Goal: Task Accomplishment & Management: Use online tool/utility

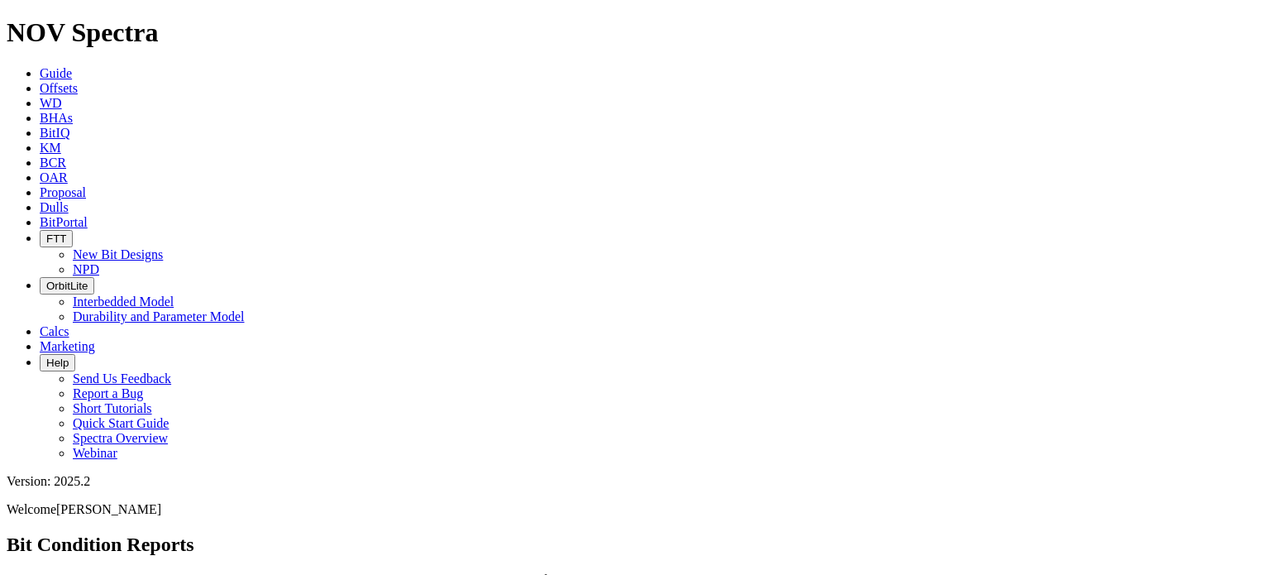
click at [78, 81] on span "Offsets" at bounding box center [59, 88] width 38 height 14
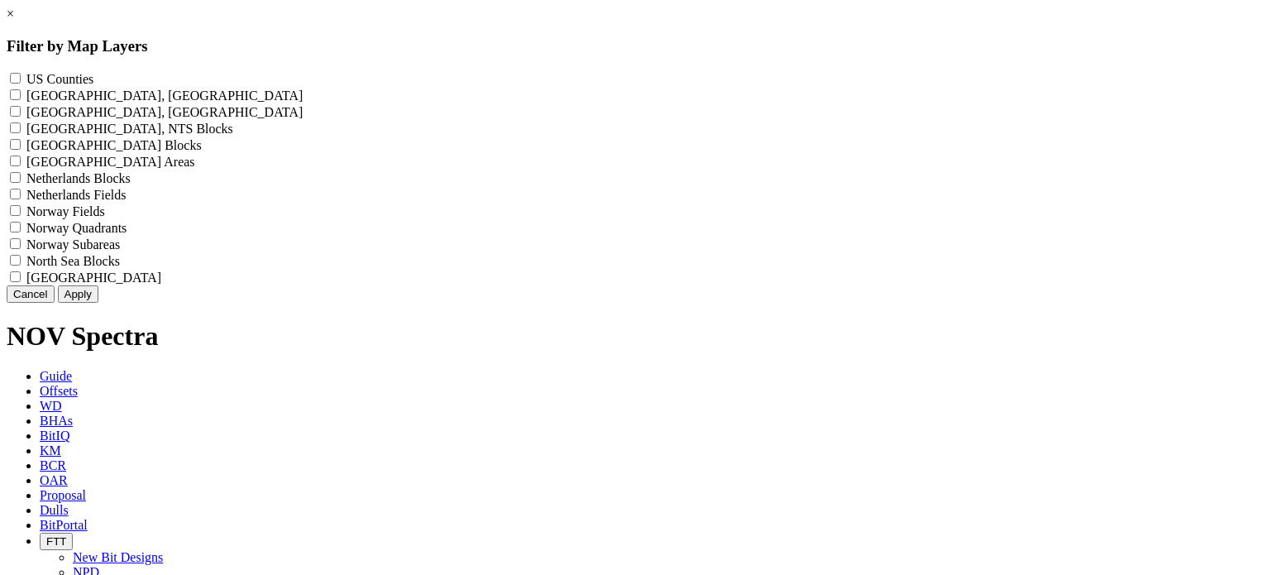
click at [93, 81] on label "US Counties - ()" at bounding box center [59, 79] width 67 height 14
click at [21, 81] on Counties "US Counties - ()" at bounding box center [15, 78] width 11 height 11
checkbox Counties "true"
click at [98, 303] on button "Apply" at bounding box center [78, 293] width 41 height 17
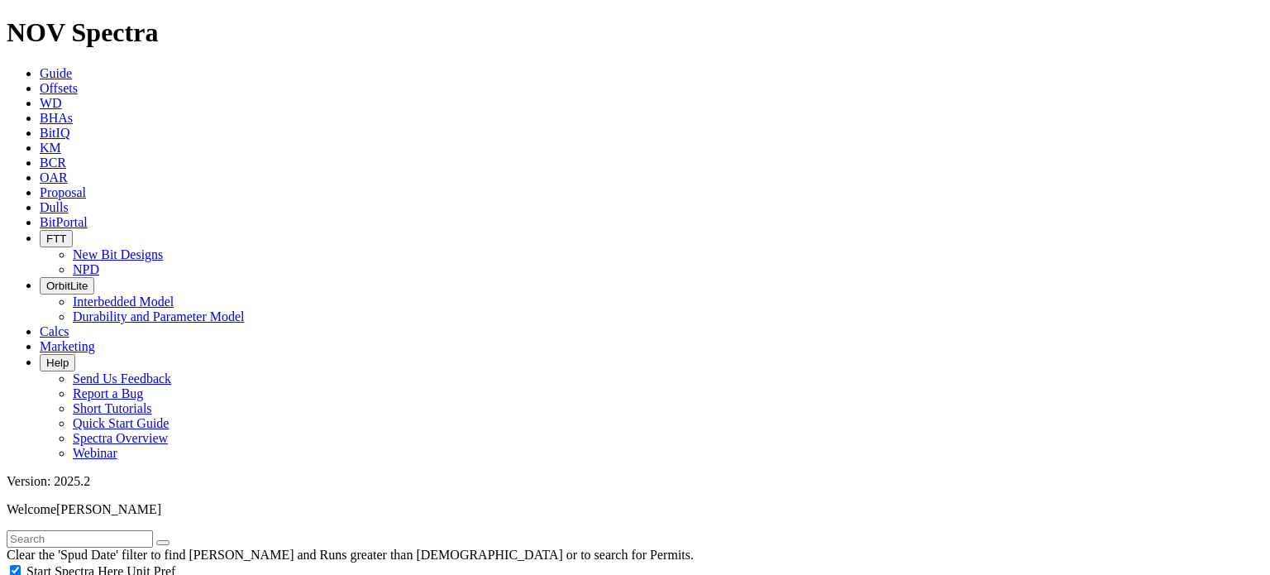
click at [116, 530] on input "text" at bounding box center [80, 538] width 146 height 17
type input "iron throne"
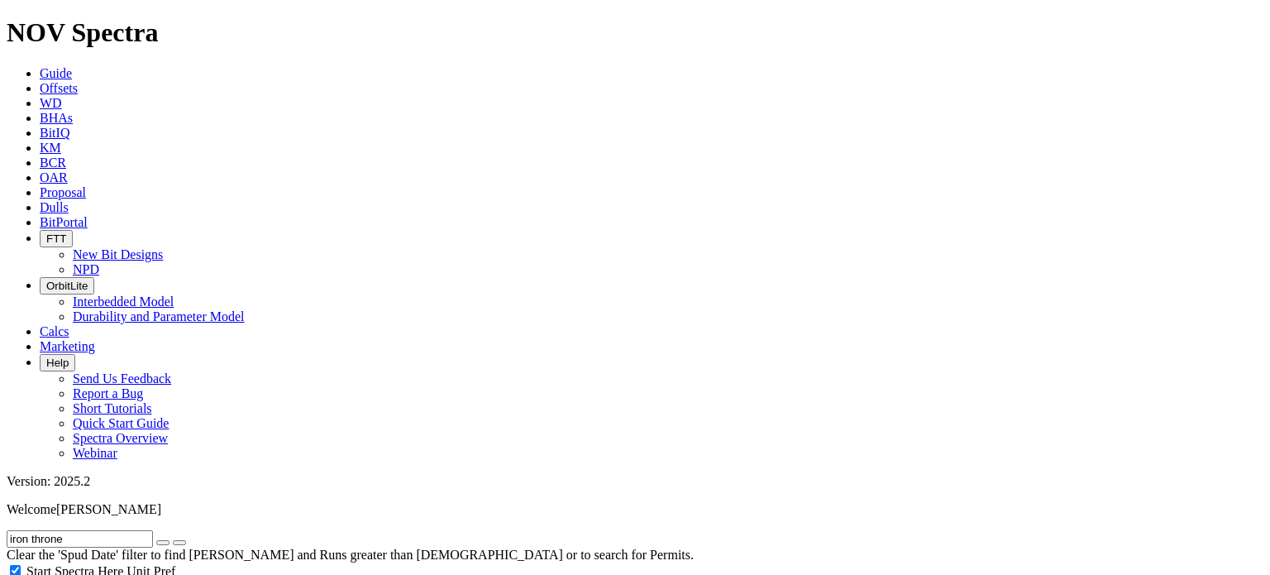
scroll to position [228, 0]
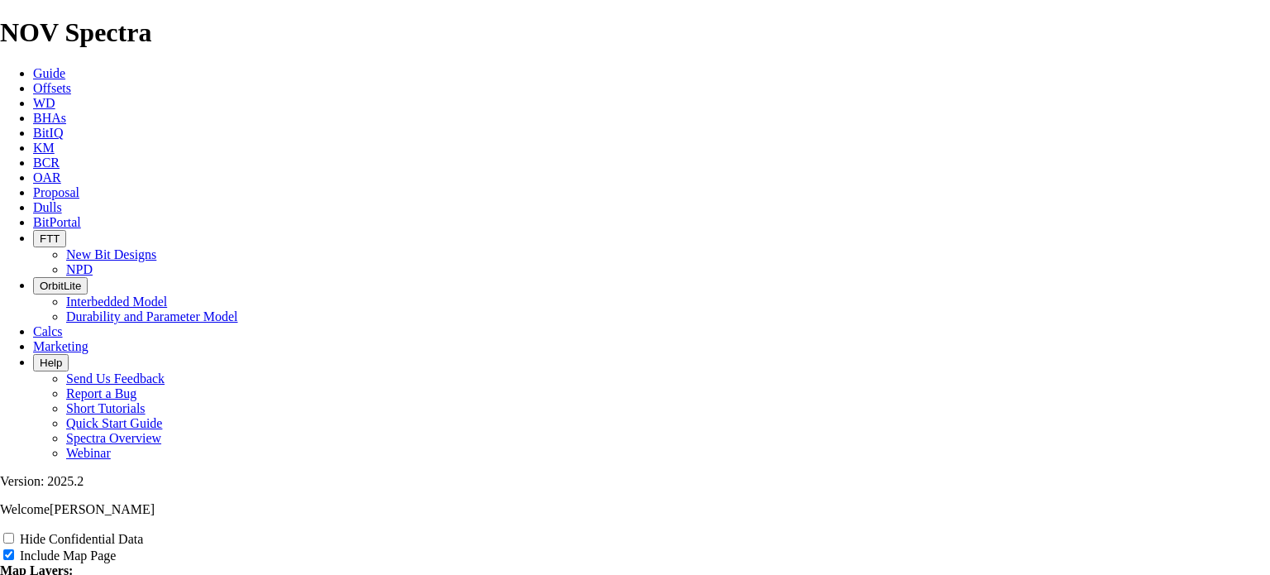
scroll to position [496, 0]
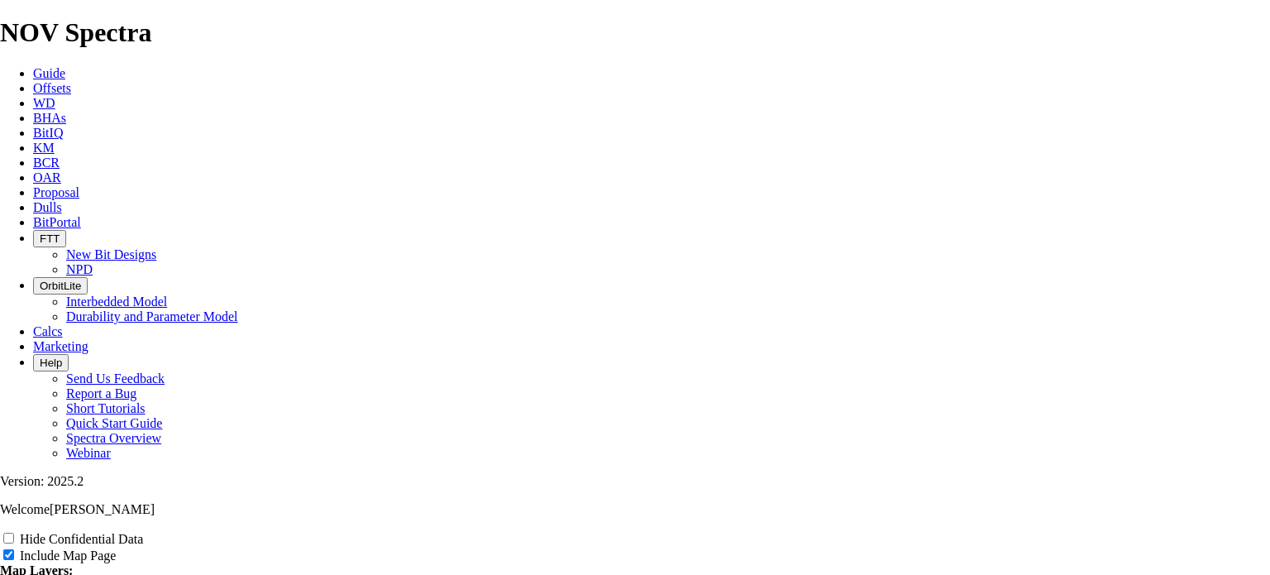
type input "I"
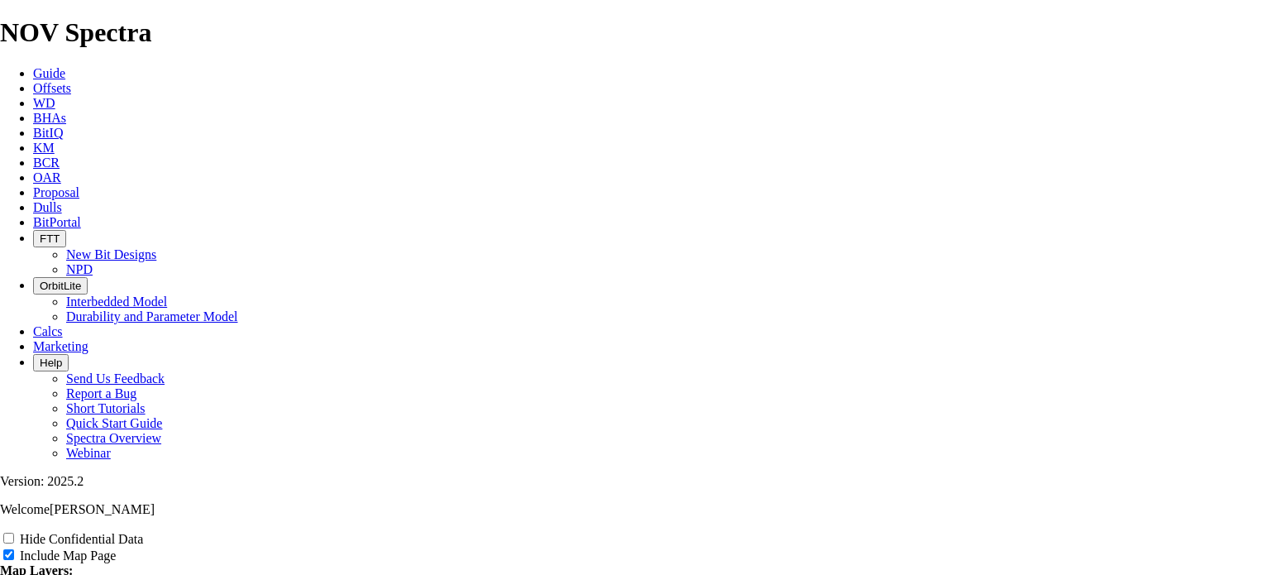
type input "I"
type input "Ir"
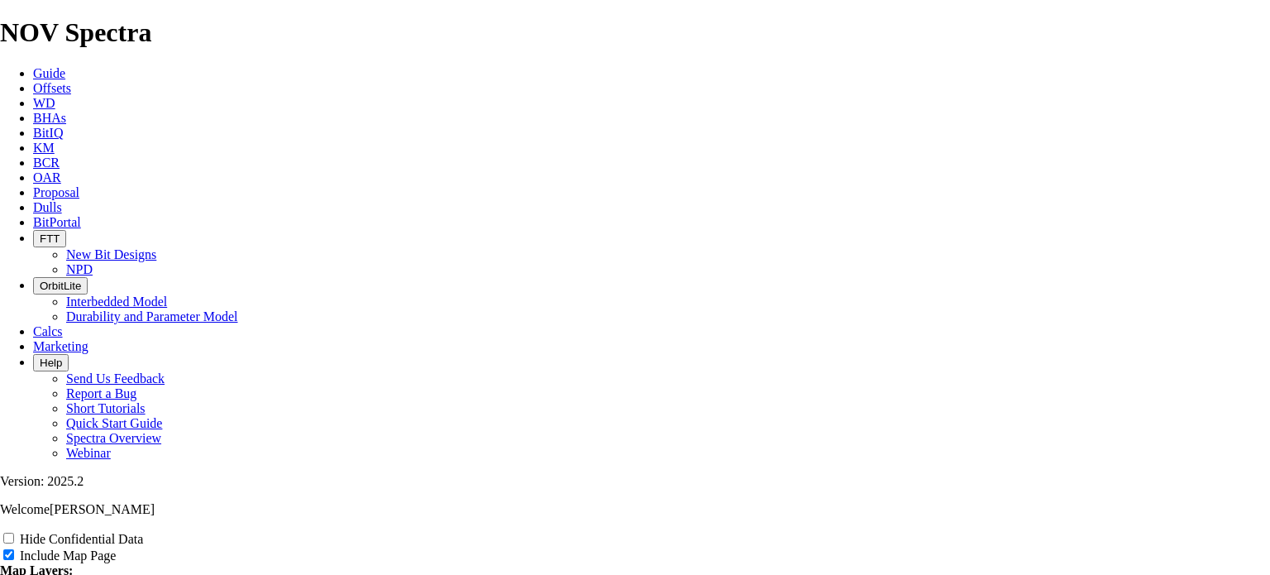
type input "Ir"
type input "Iro"
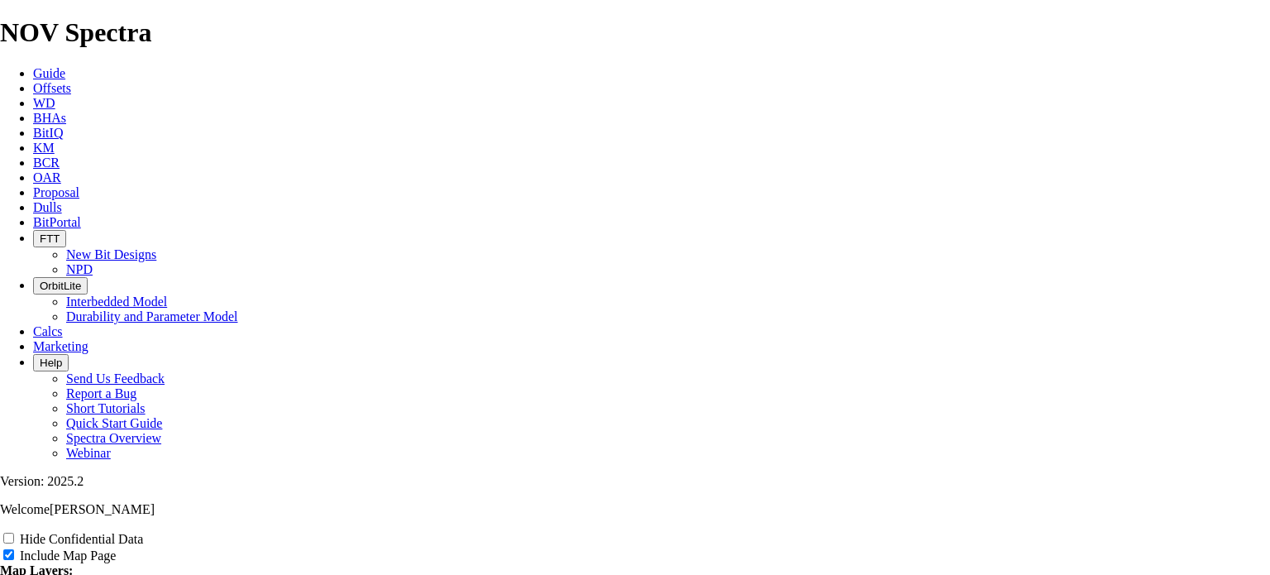
type input "Iro"
type input "Iron"
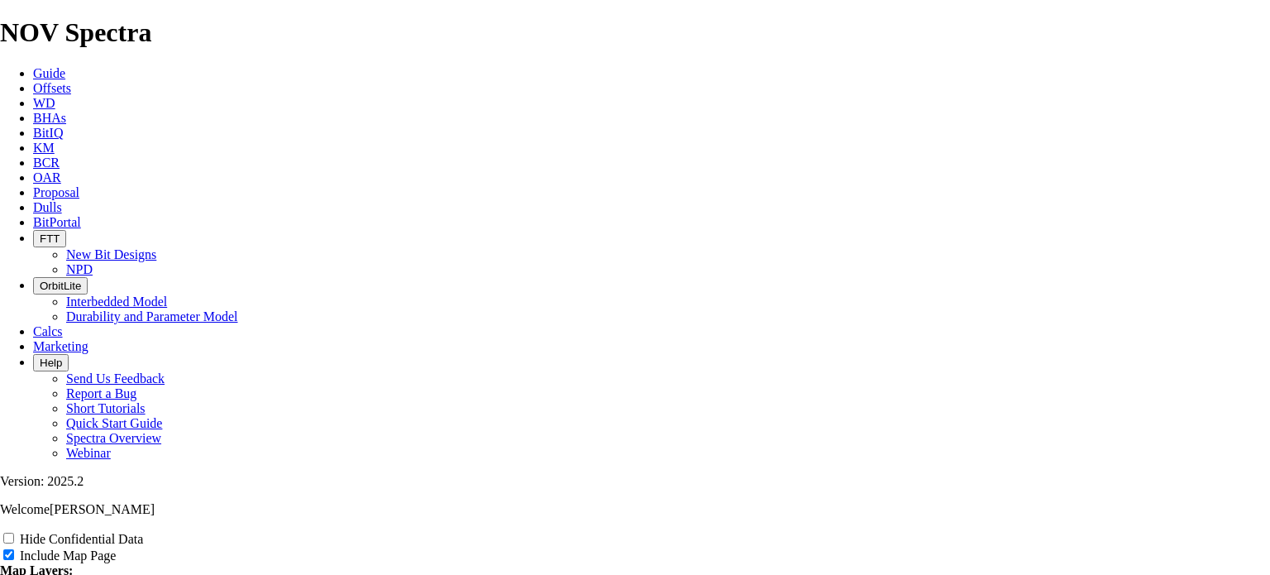
type input "Iron"
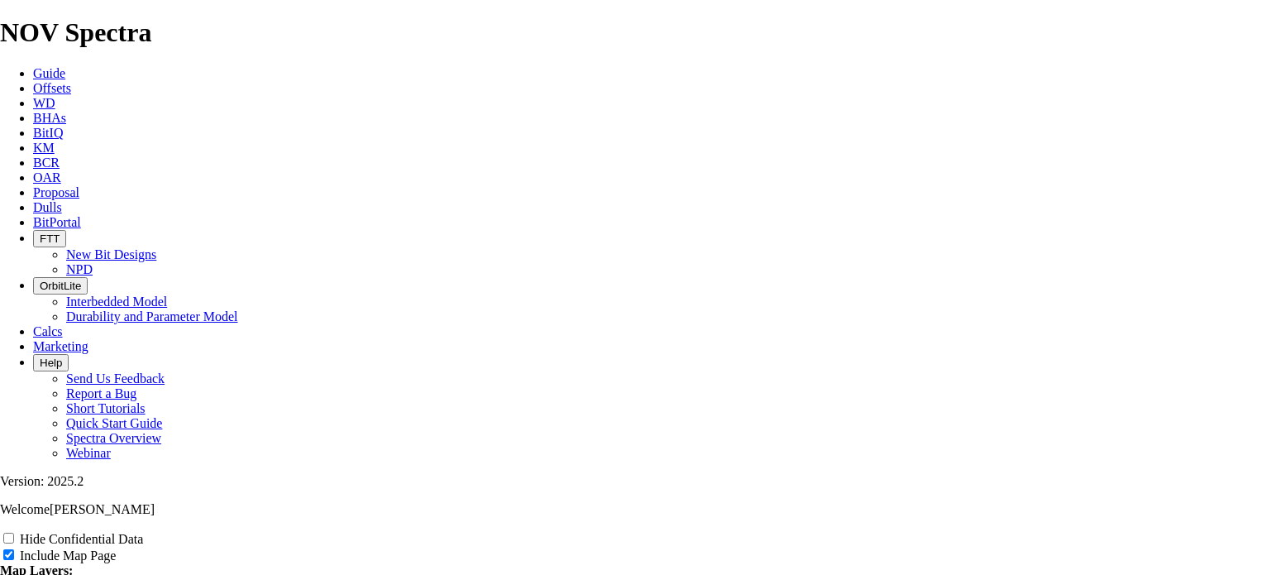
type input "Iron T"
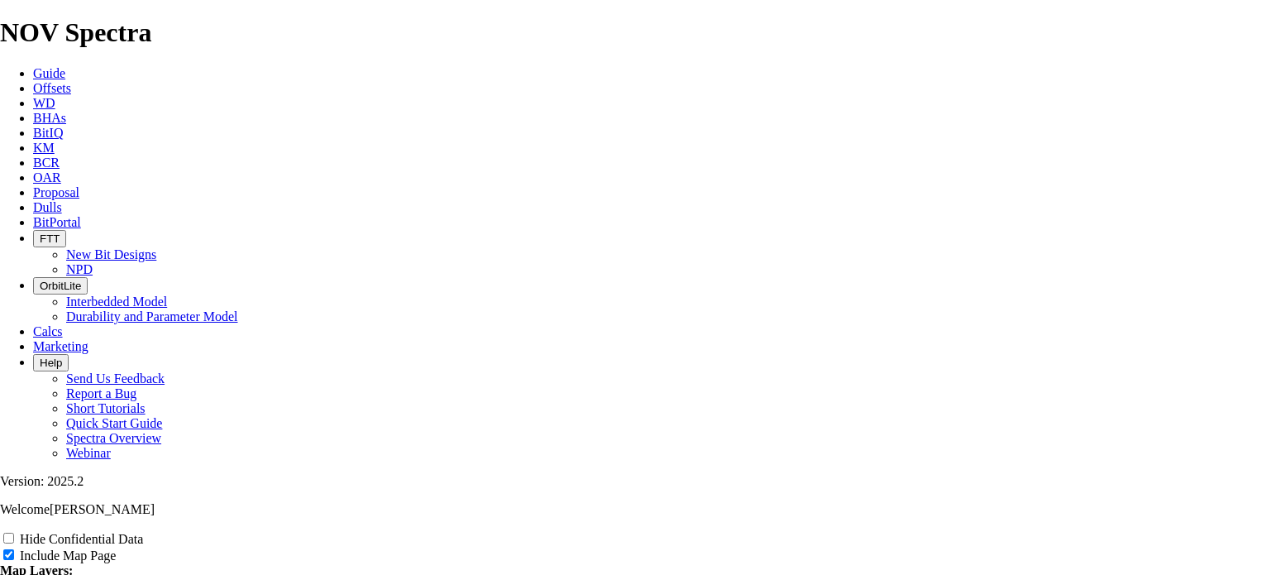
type input "Iron Th"
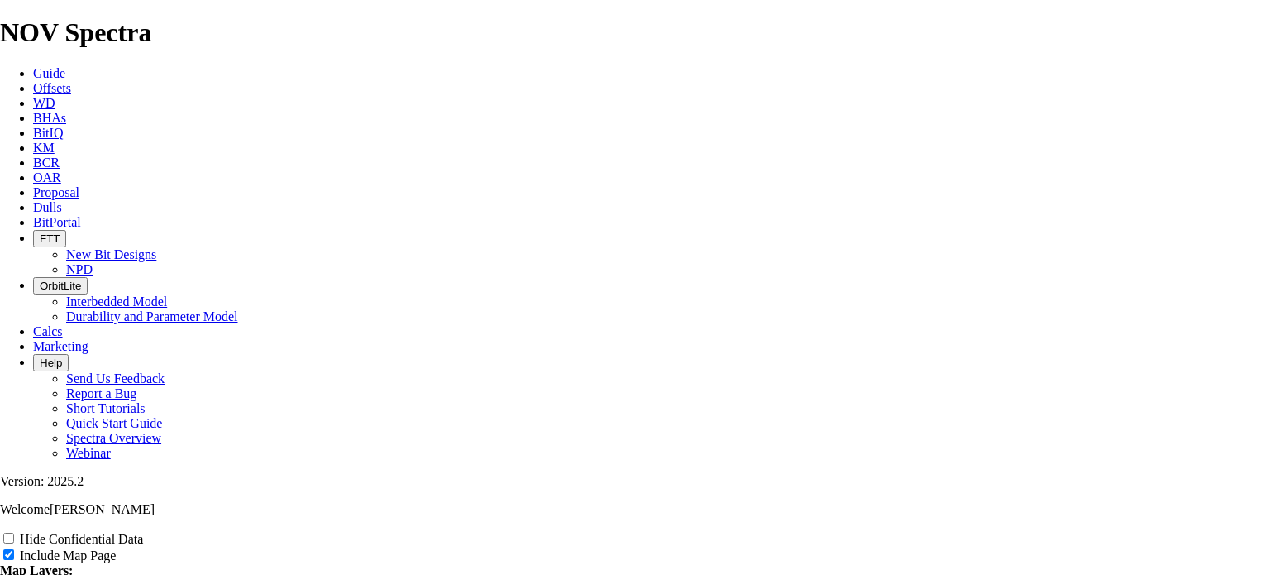
type input "Iron Thr"
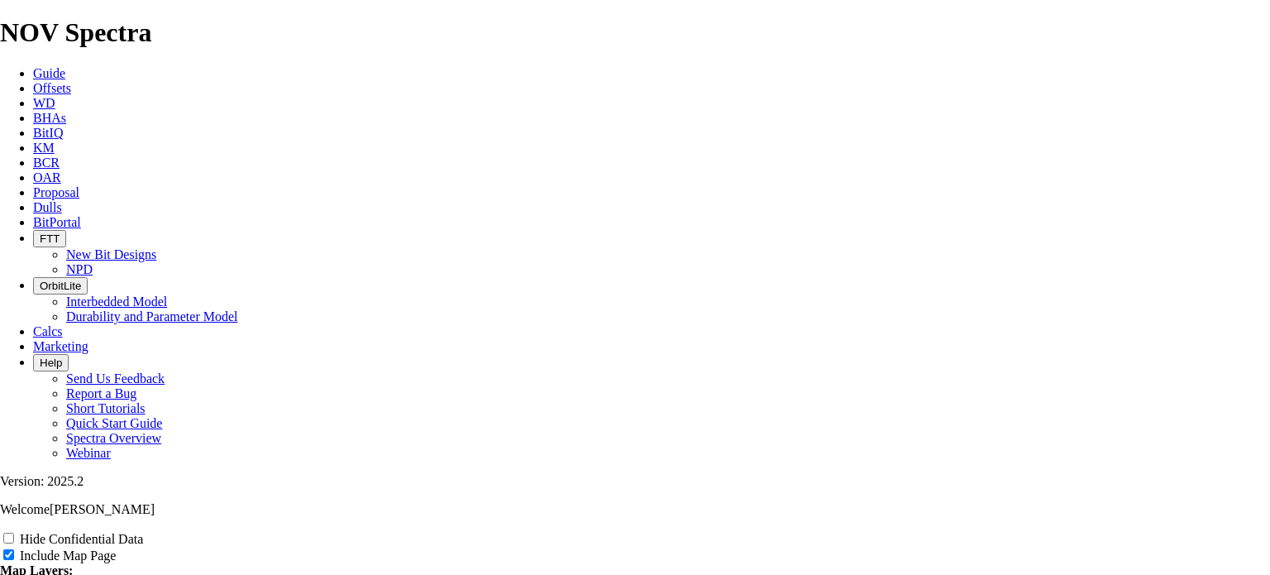
type input "Iron Thro"
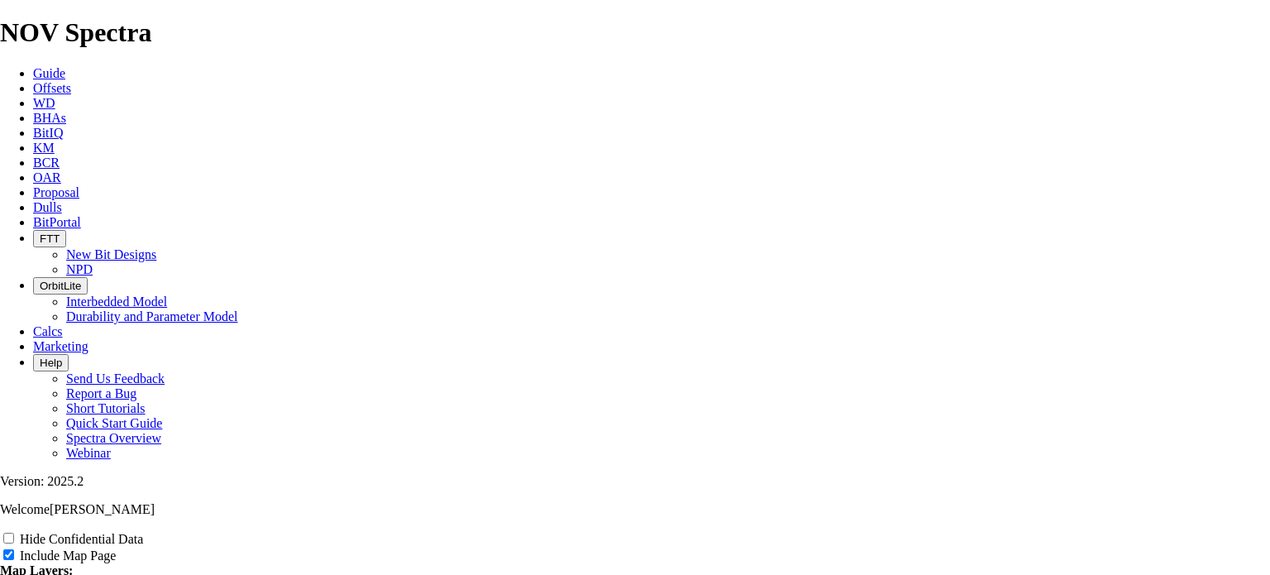
type input "Iron [PERSON_NAME]"
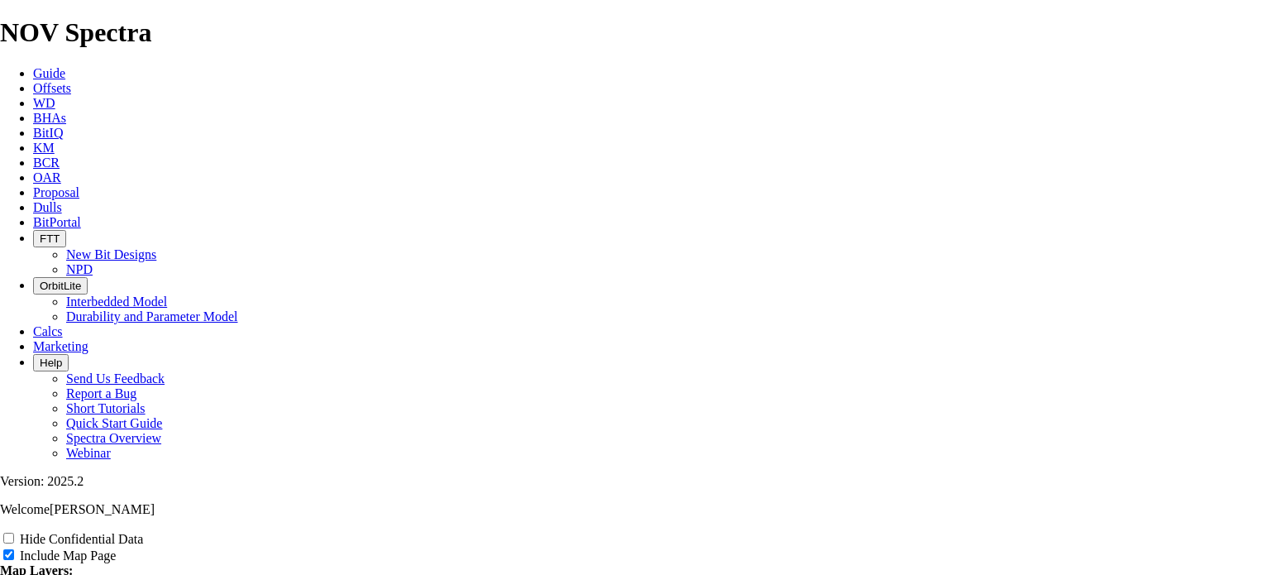
type input "Iron Throne"
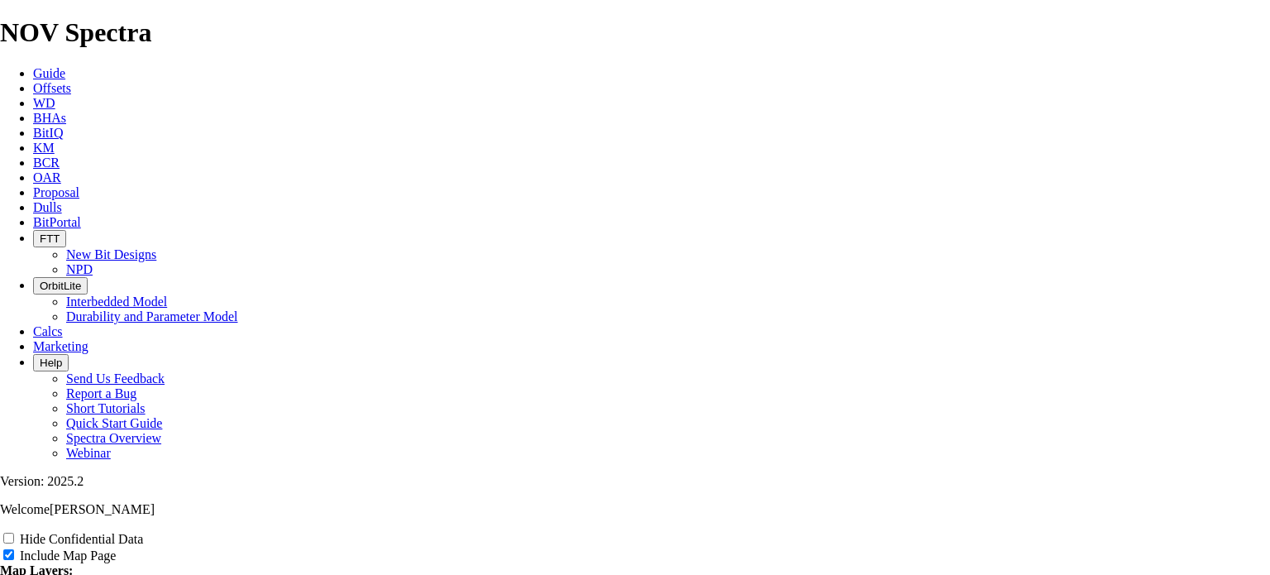
type input "Iron Throne"
type input "Iron Throne 1"
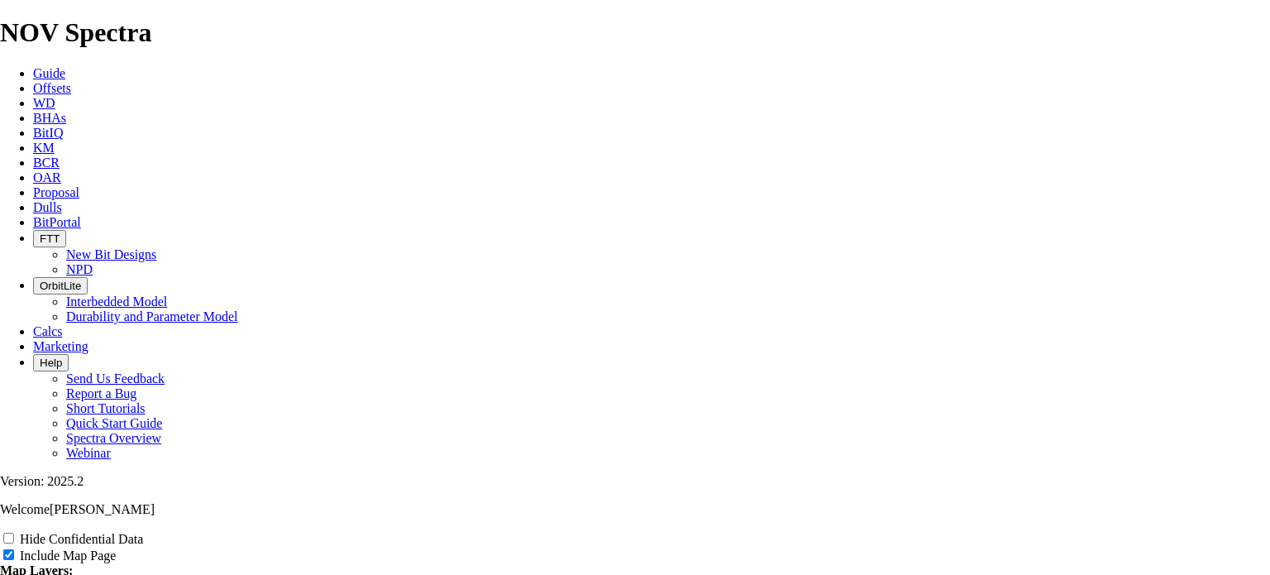
type input "Iron Throne 1"
type input "Iron Throne 12"
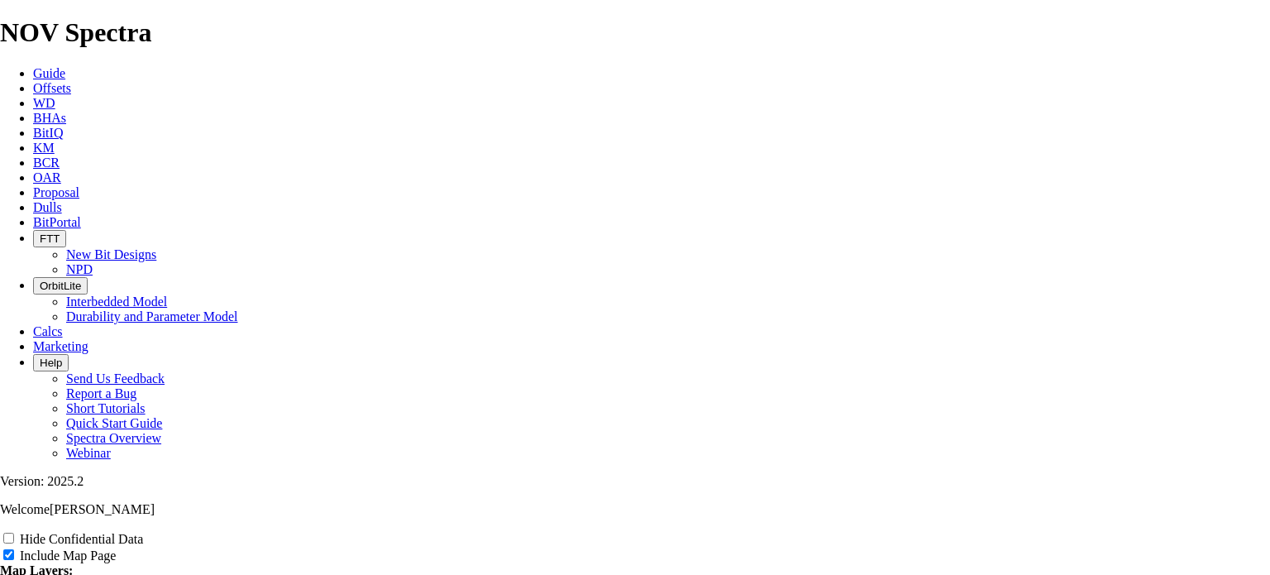
type input "Iron Throne 12"
type input "Iron Throne 12."
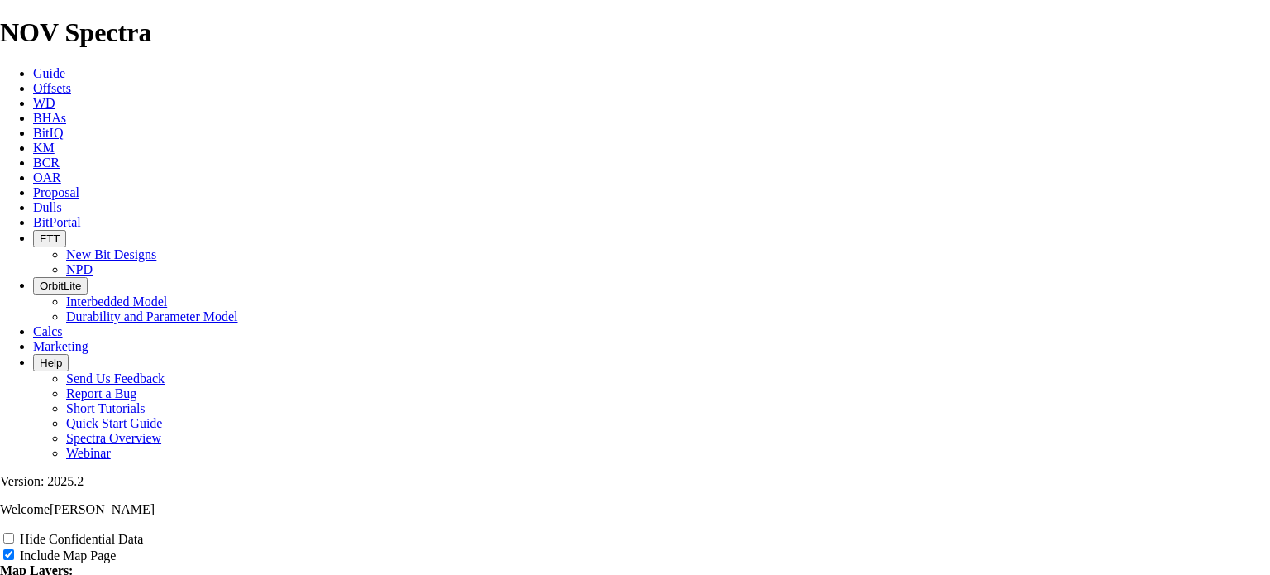
type input "Iron Throne 12."
type input "Iron Throne 12.2"
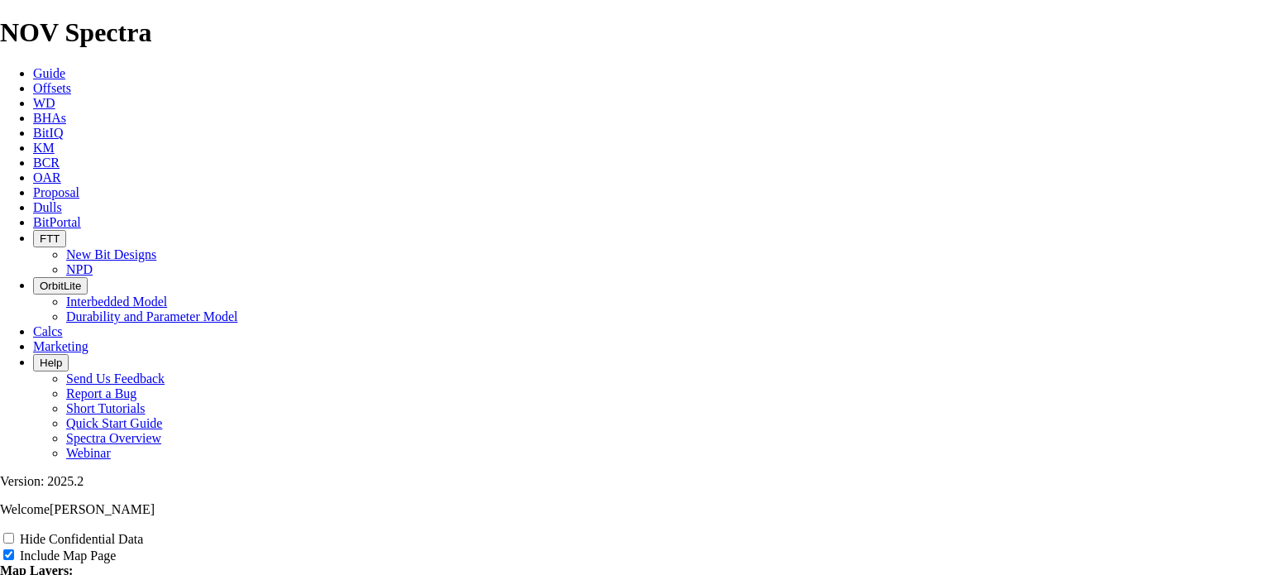
type input "Iron Throne 12.2"
type input "Iron Throne 12.25"
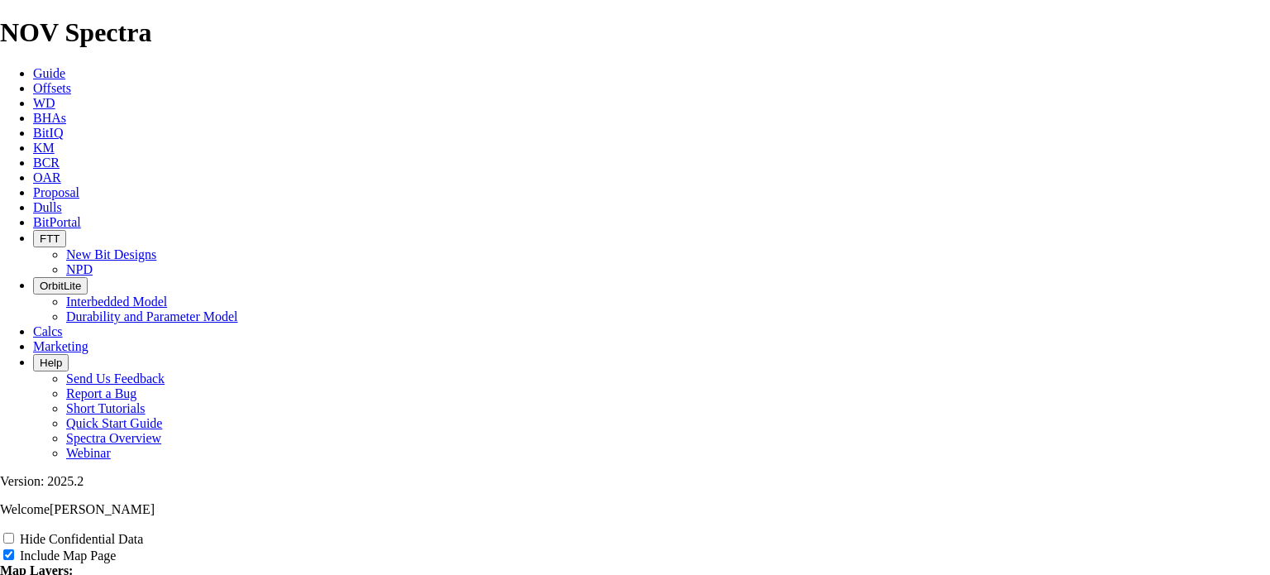
type input "Iron Throne 12.25"
type input "Iron Throne 12.25""
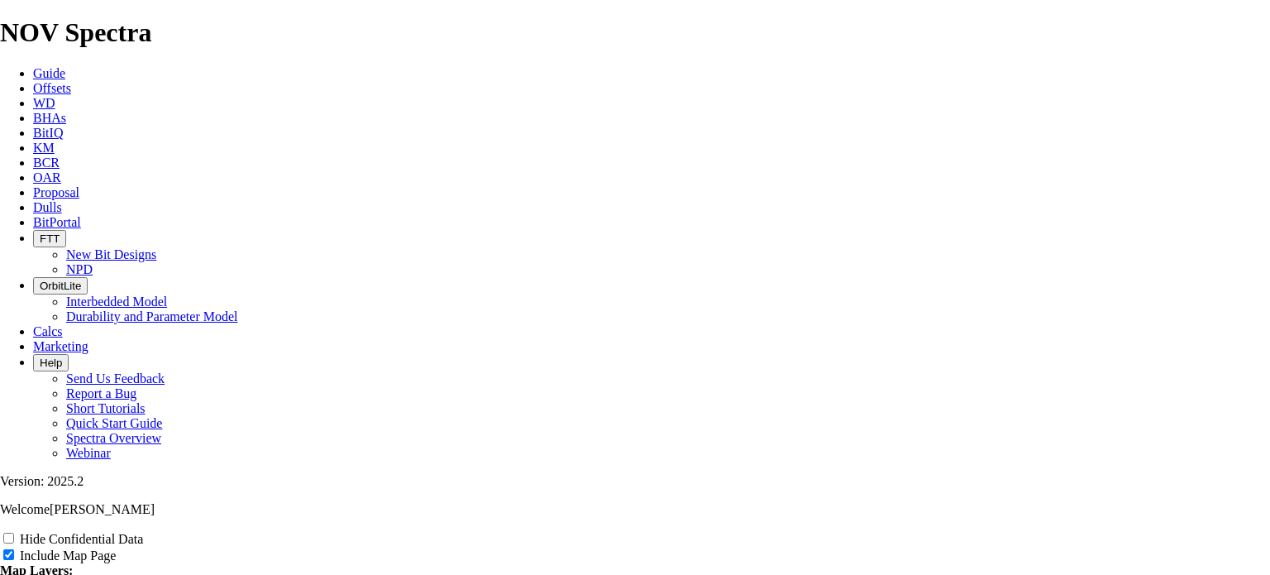
type input "Iron Throne 12.25""
type input "Iron Throne 12.25" c"
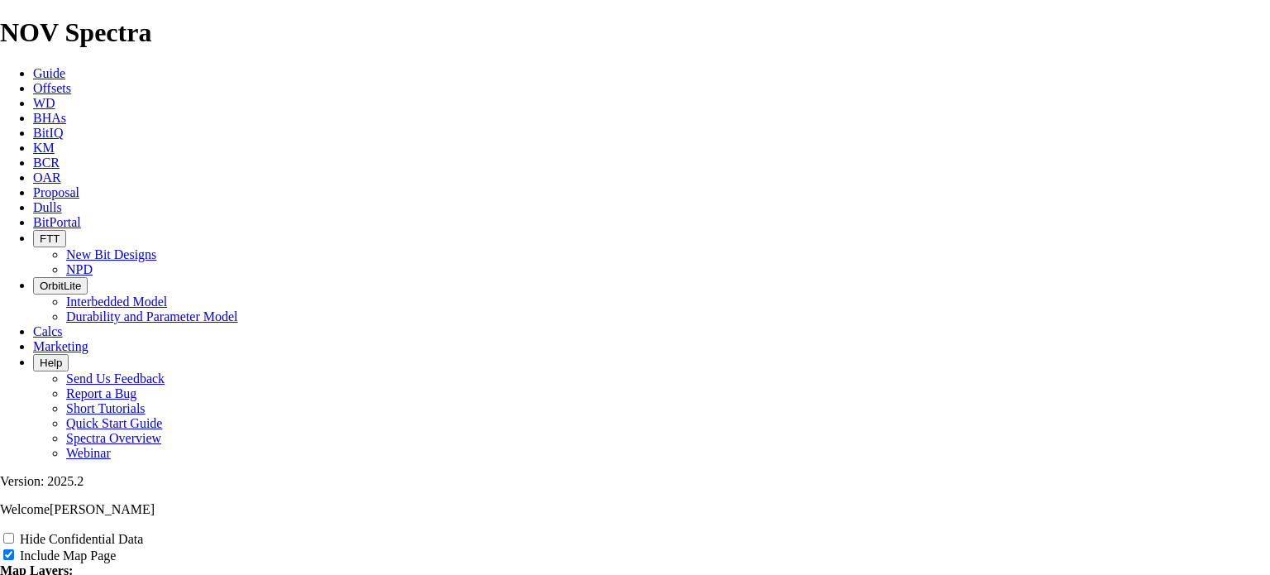
type input "Iron Throne 12.25" c"
type input "Iron Throne 12.25" co"
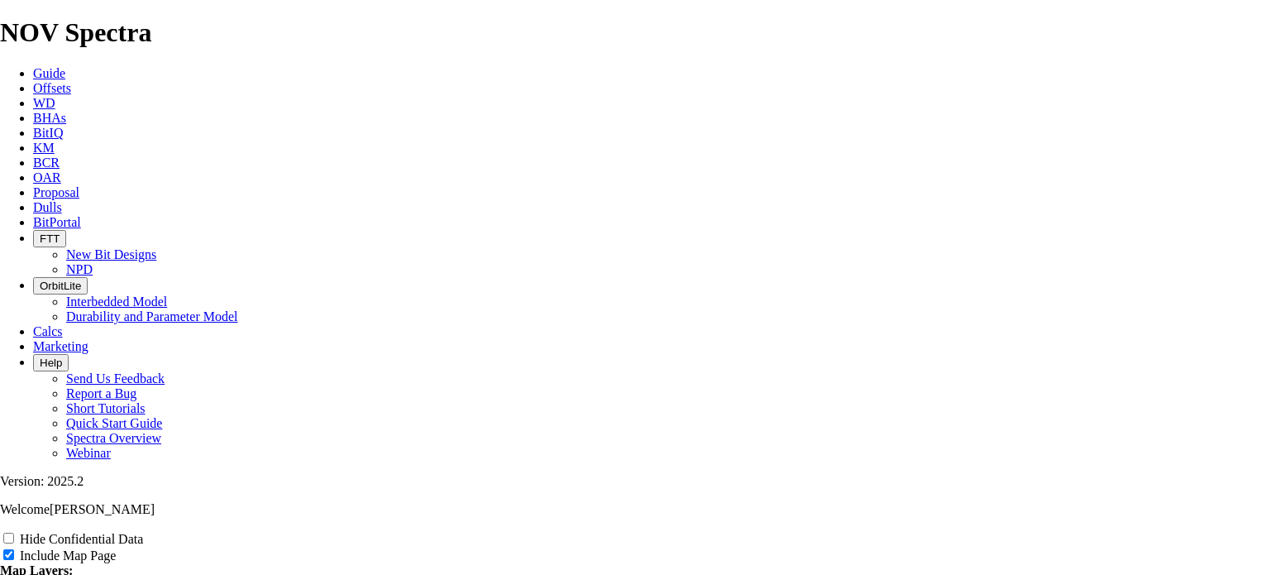
type input "Iron Throne 12.25" co"
type input "Iron Throne 12.25" com"
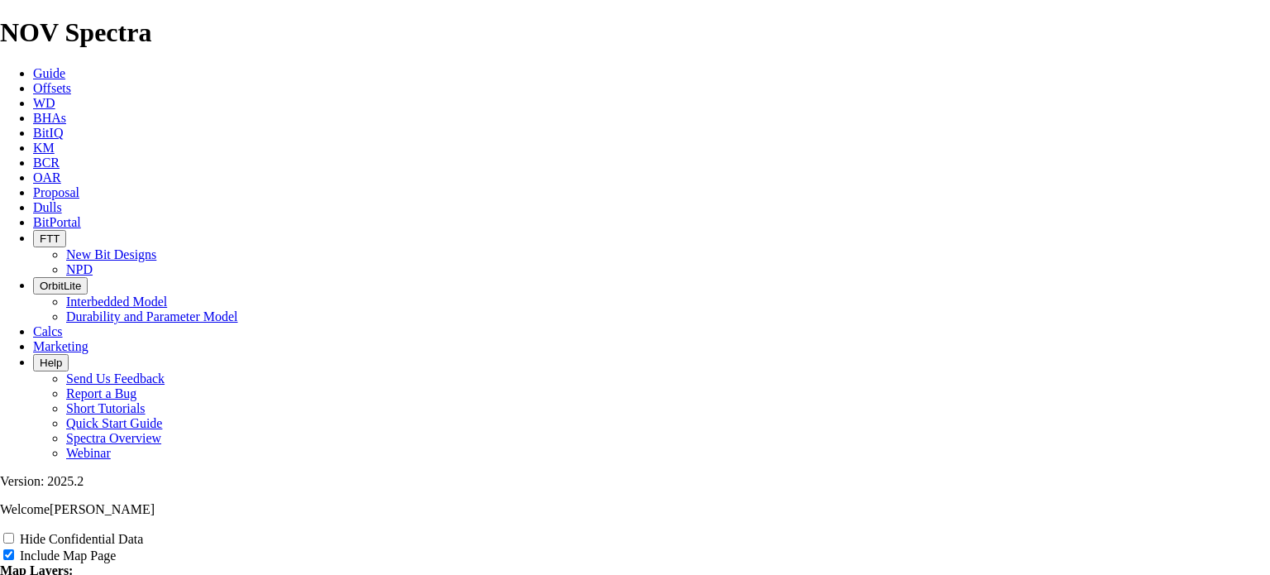
type input "Iron Throne 12.25" com"
type input "Iron Throne 12.25" comp"
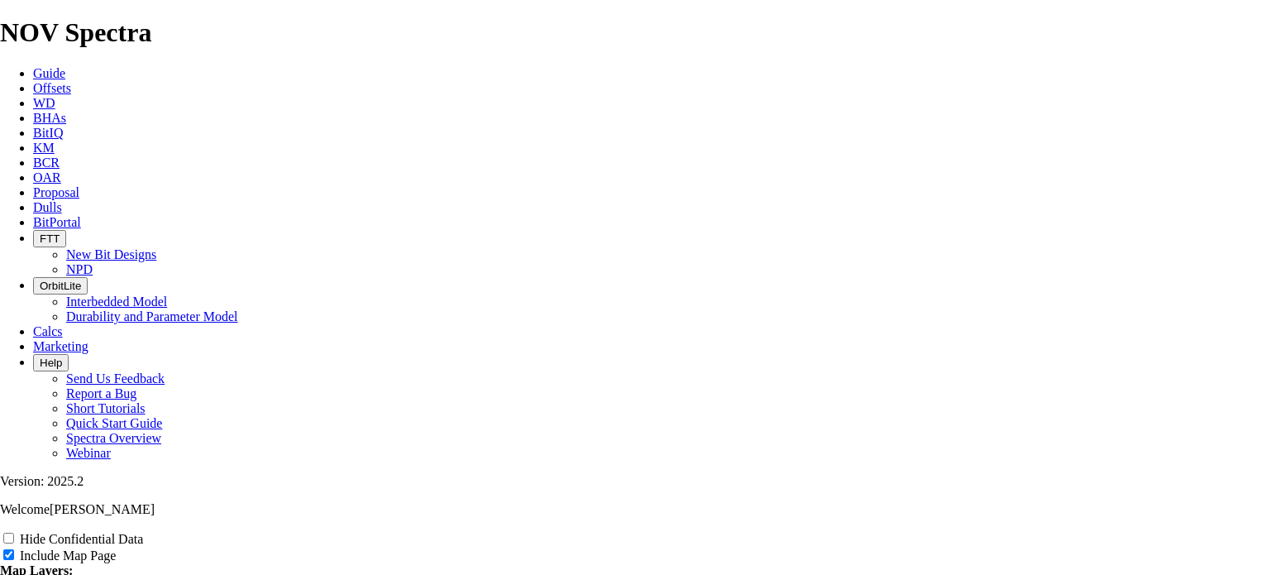
type input "Iron Throne 12.25" comp"
type input "Iron Throne 12.25" compa"
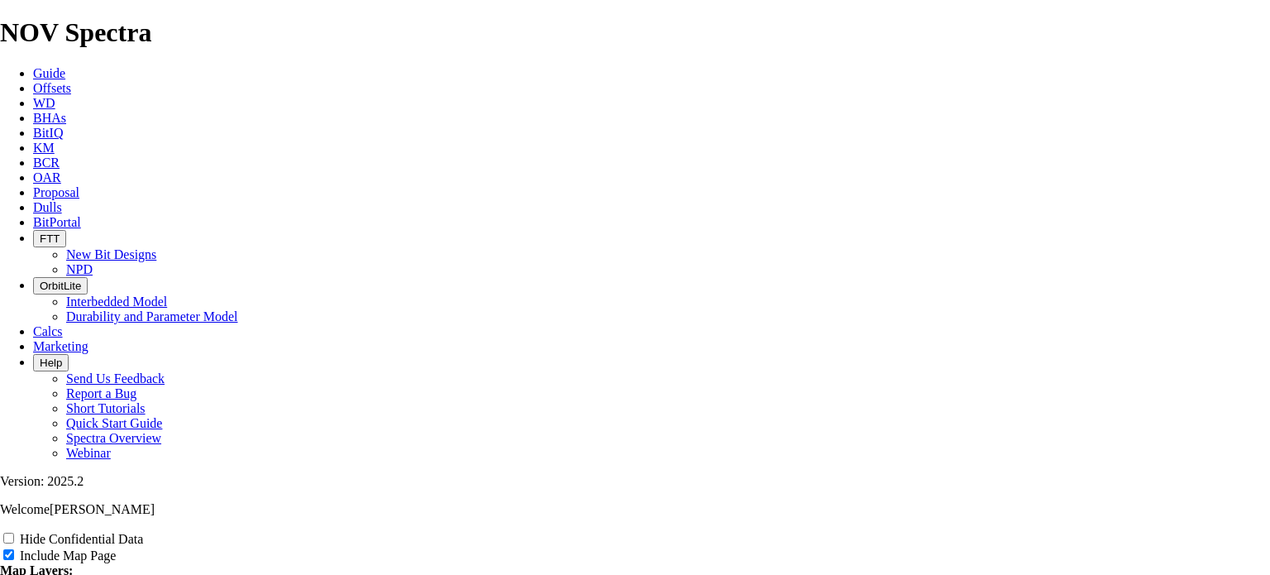
type input "Iron Throne 12.25" compa"
type input "Iron Throne 12.25" compar"
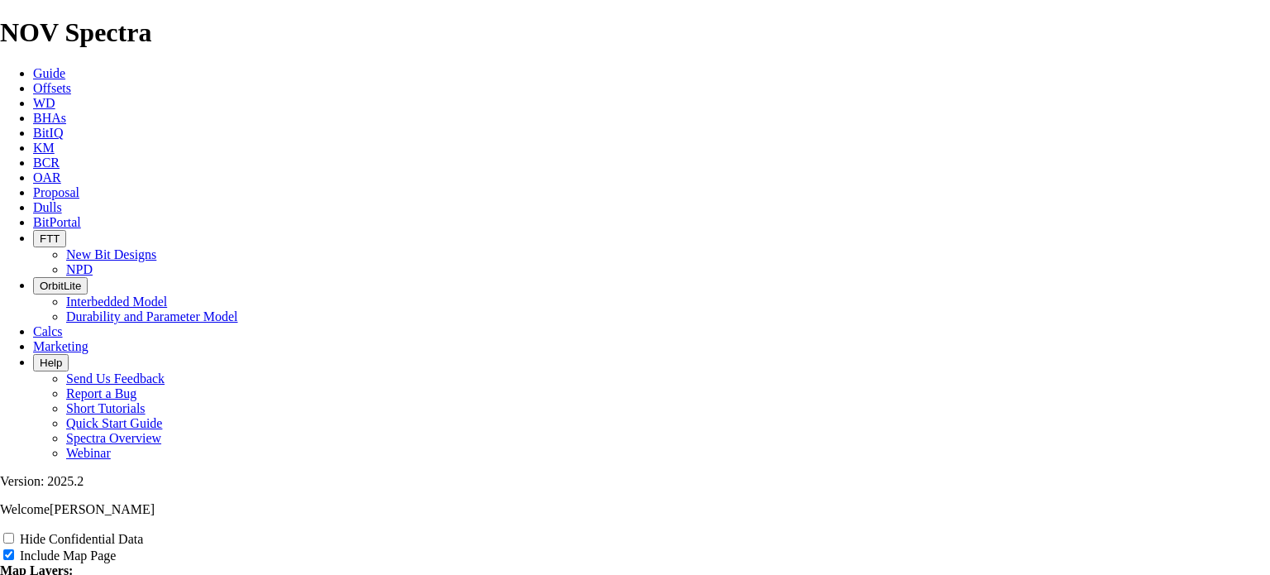
type input "Iron Throne 12.25" compar"
type input "Iron Throne 12.25" compari"
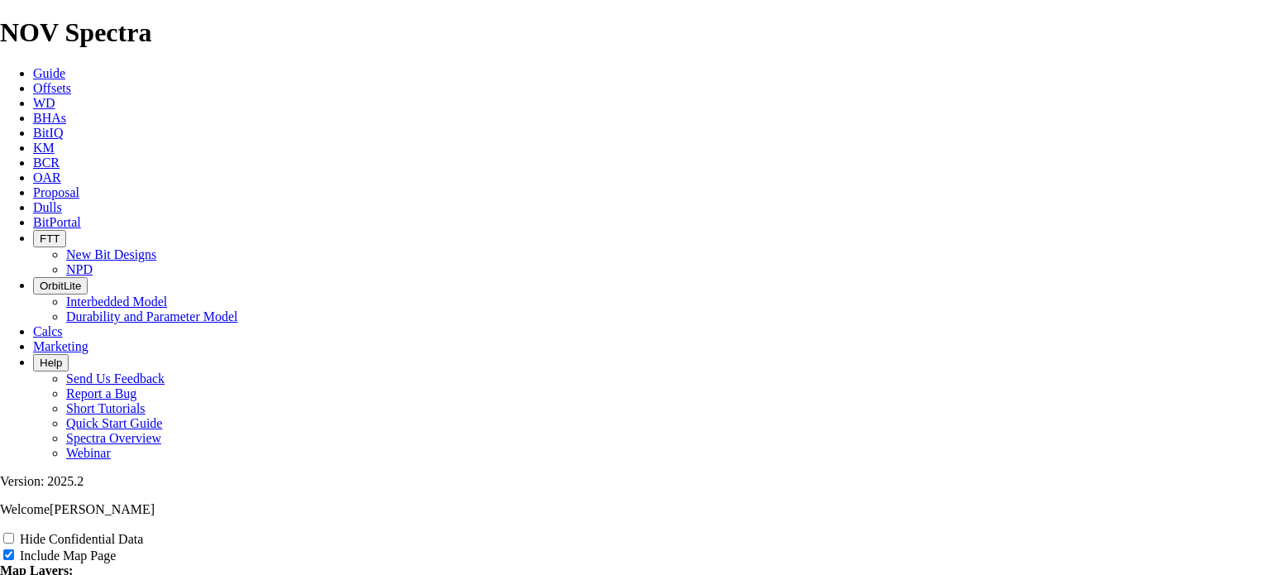
type input "Iron Throne 12.25" compari"
type input "Iron Throne 12.25" comparis"
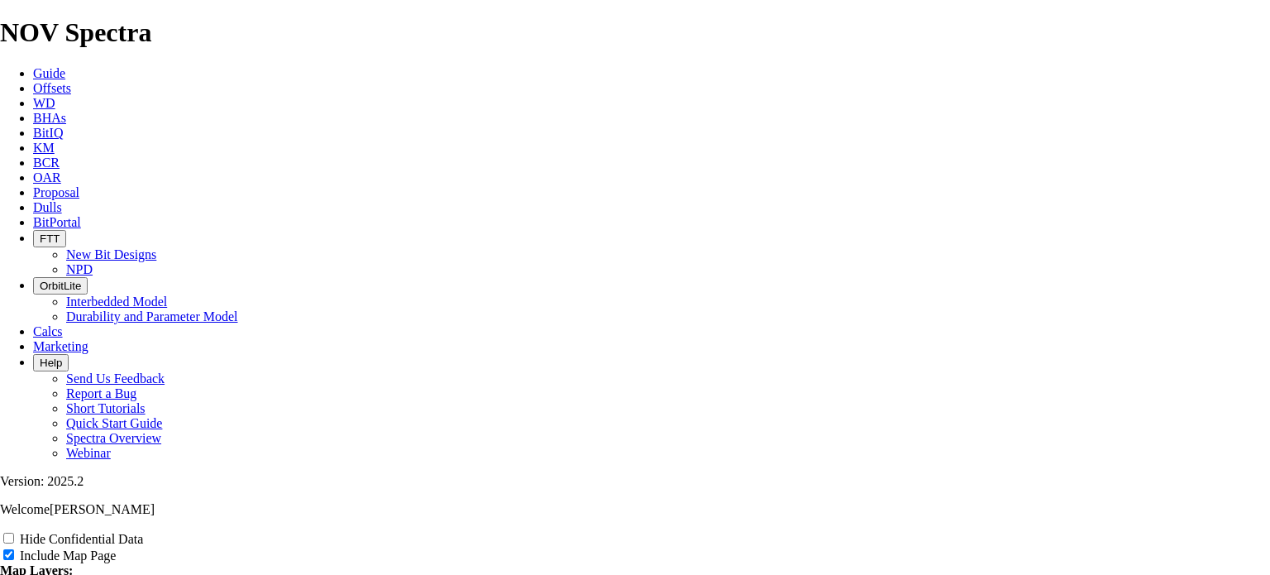
type input "Iron Throne 12.25" comparis"
type input "Iron Throne 12.25" compariso"
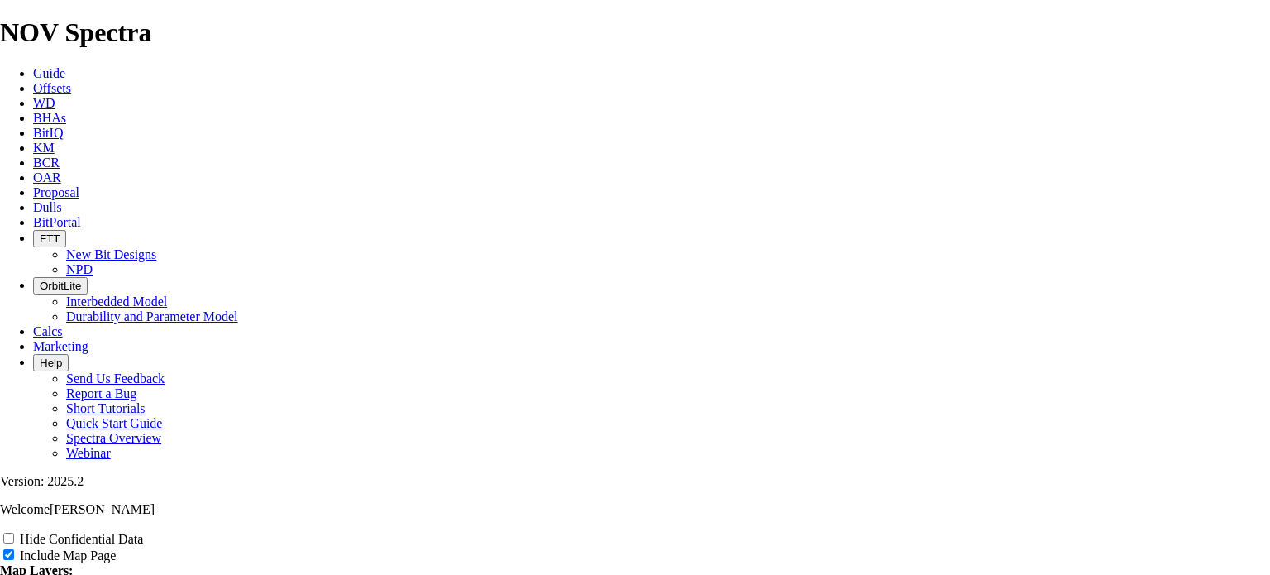
type input "Iron Throne 12.25" compariso"
type input "Iron Throne 12.25" comparison"
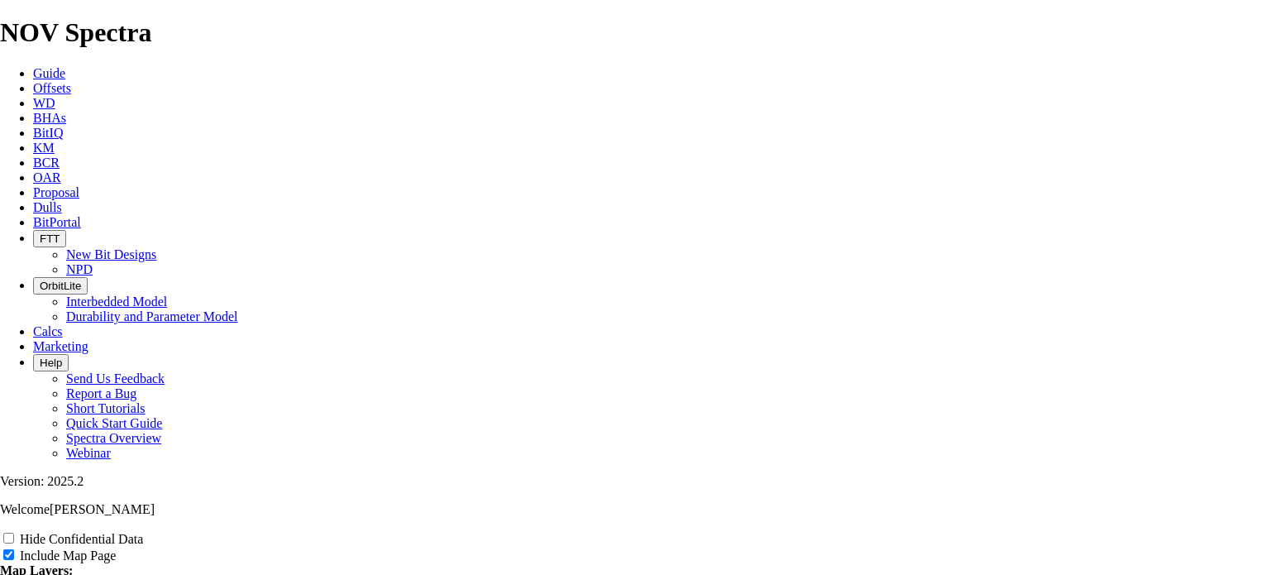
type input "Iron Throne 12.25" comparison"
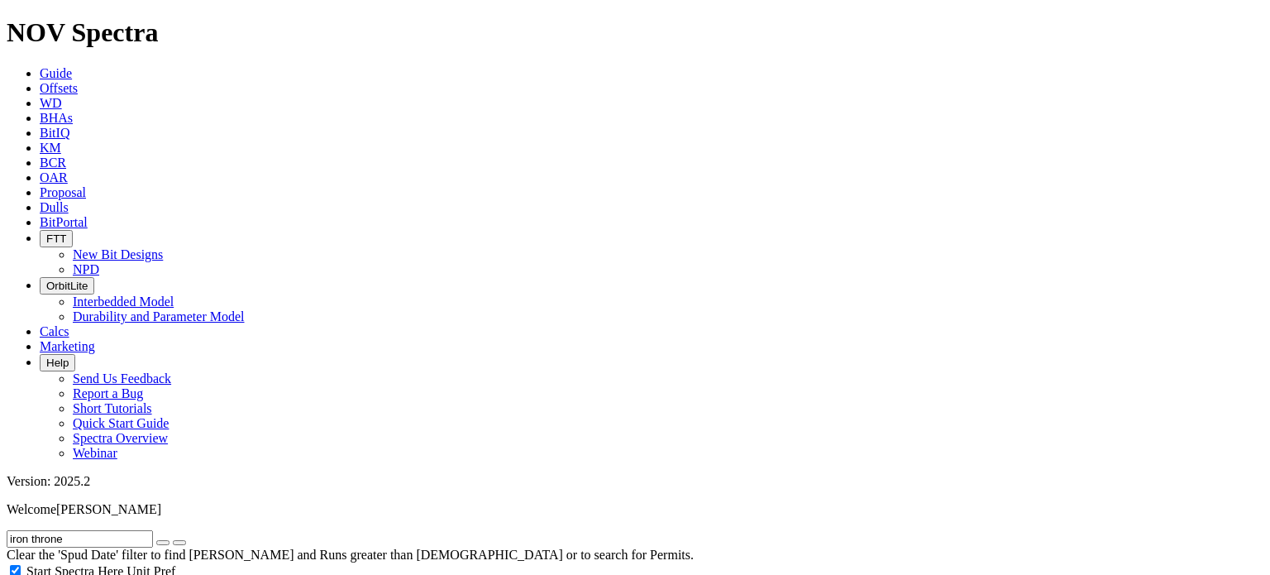
click at [170, 540] on button "button" at bounding box center [162, 542] width 13 height 5
select select "12.25"
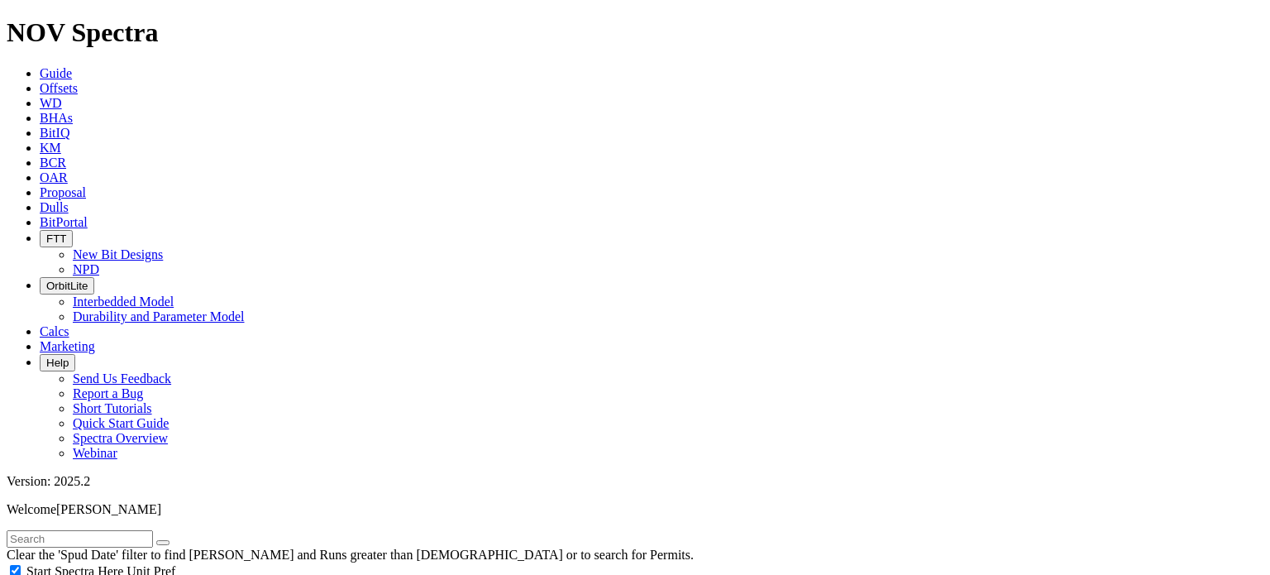
checkbox input "false"
select select "? number:12.25 ?"
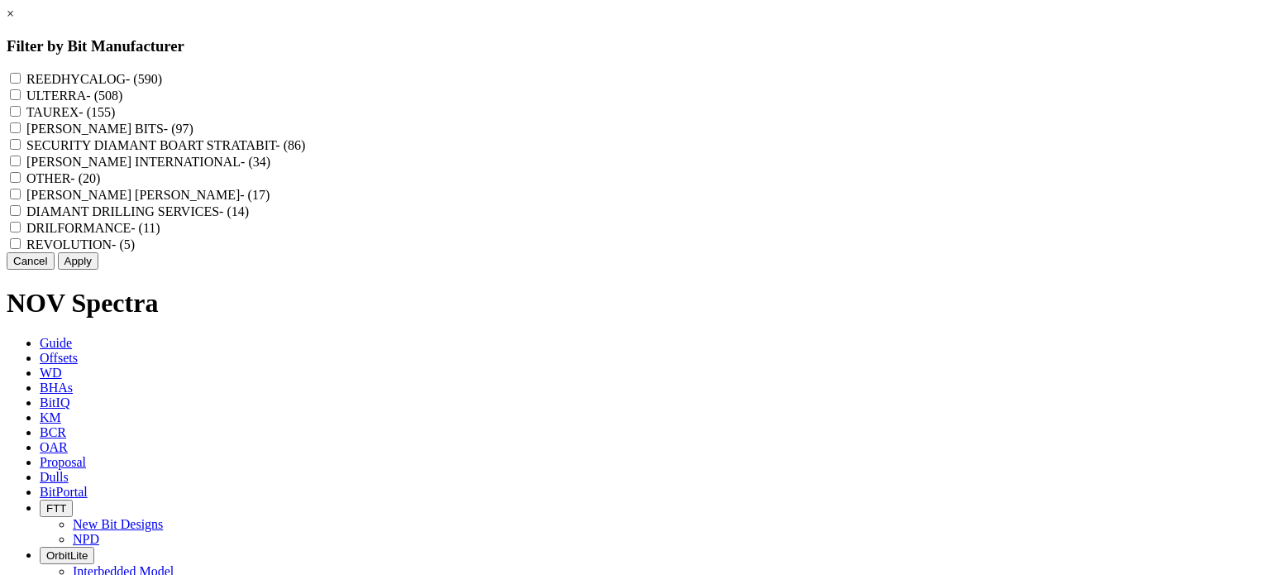
click at [162, 79] on label "REEDHYCALOG - (590)" at bounding box center [94, 79] width 136 height 14
click at [21, 79] on input "REEDHYCALOG - (590)" at bounding box center [15, 78] width 11 height 11
checkbox input "true"
click at [98, 270] on button "Apply" at bounding box center [78, 260] width 41 height 17
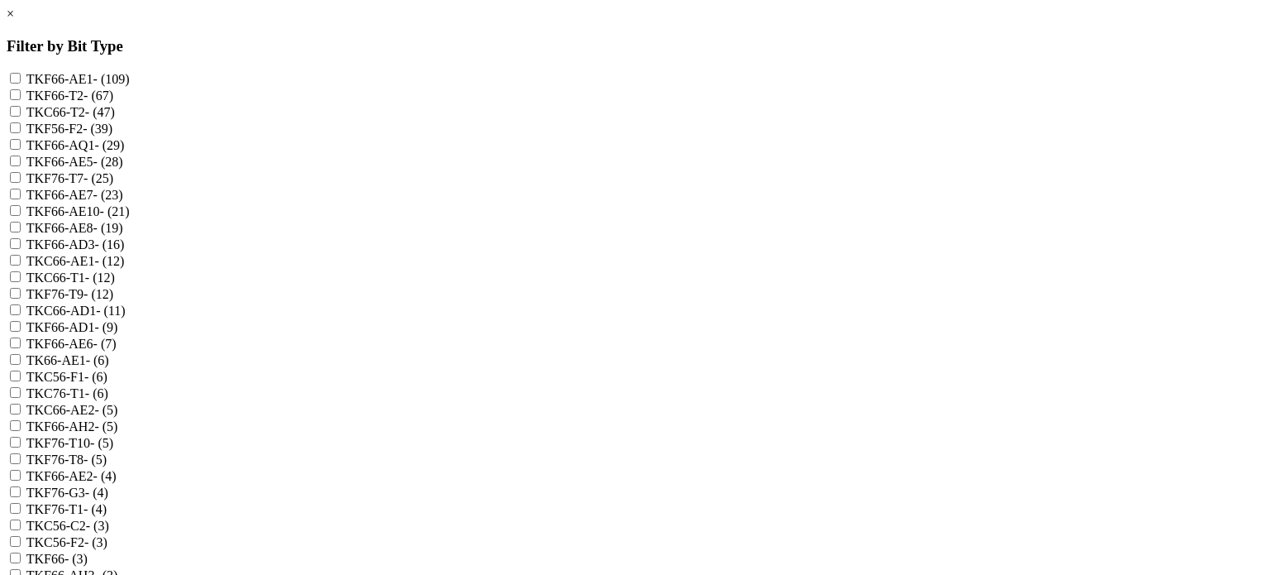
click at [125, 152] on label "TKF66-AQ1 - (29)" at bounding box center [75, 145] width 98 height 14
click at [21, 150] on input "TKF66-AQ1 - (29)" at bounding box center [15, 144] width 11 height 11
checkbox input "true"
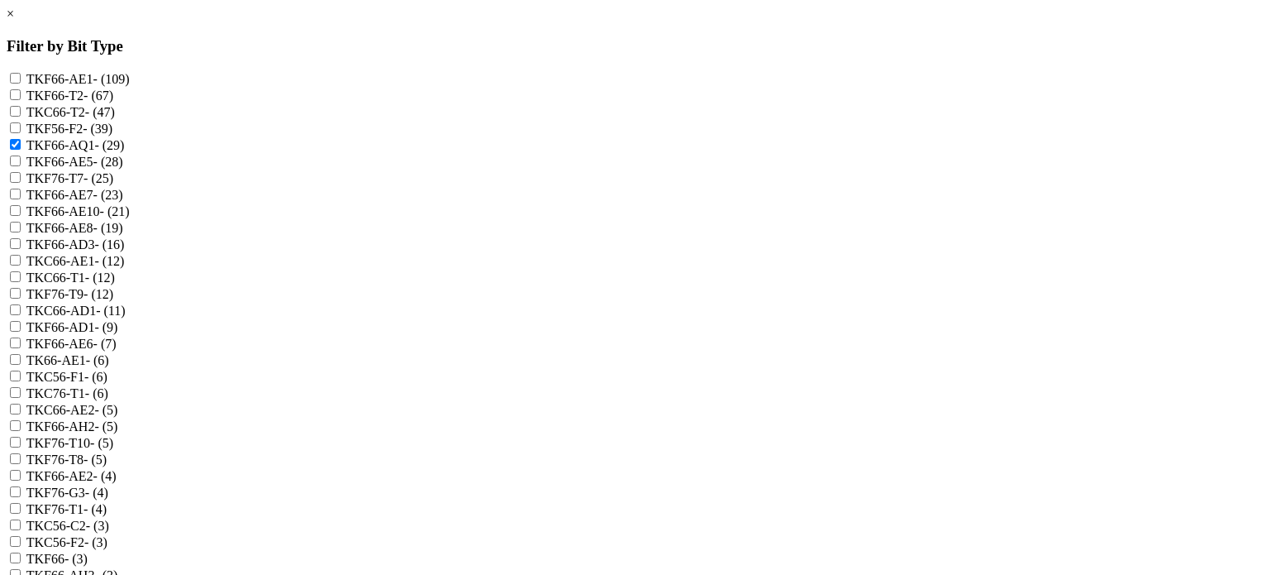
checkbox input "true"
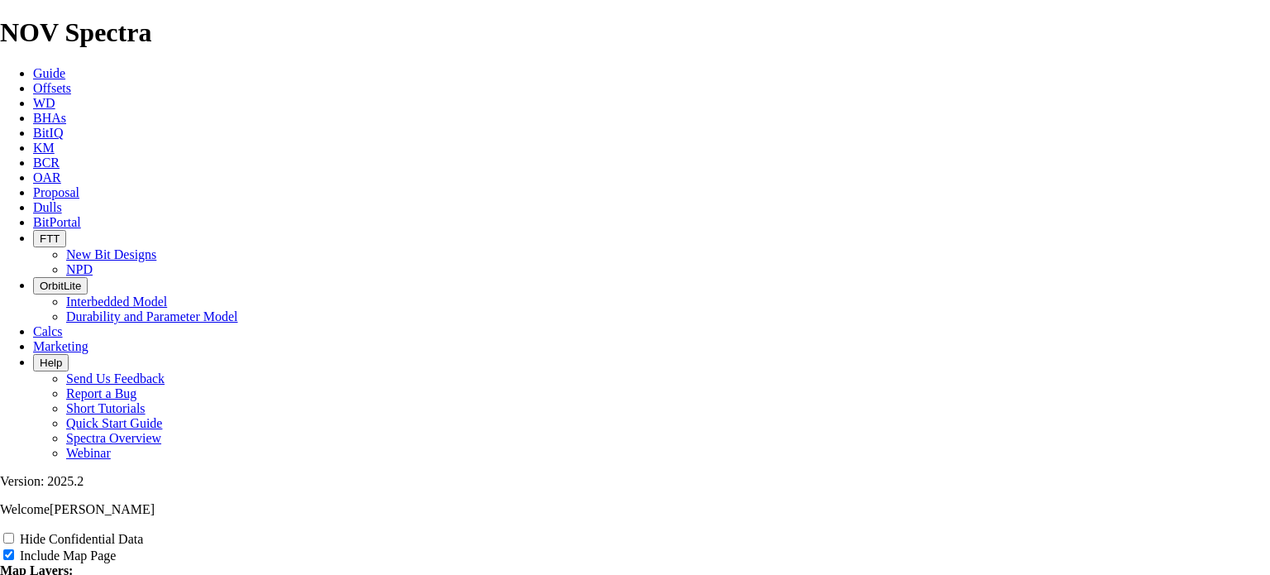
scroll to position [910, 0]
click at [14, 574] on input "US Counties" at bounding box center [8, 585] width 11 height 11
checkbox input "true"
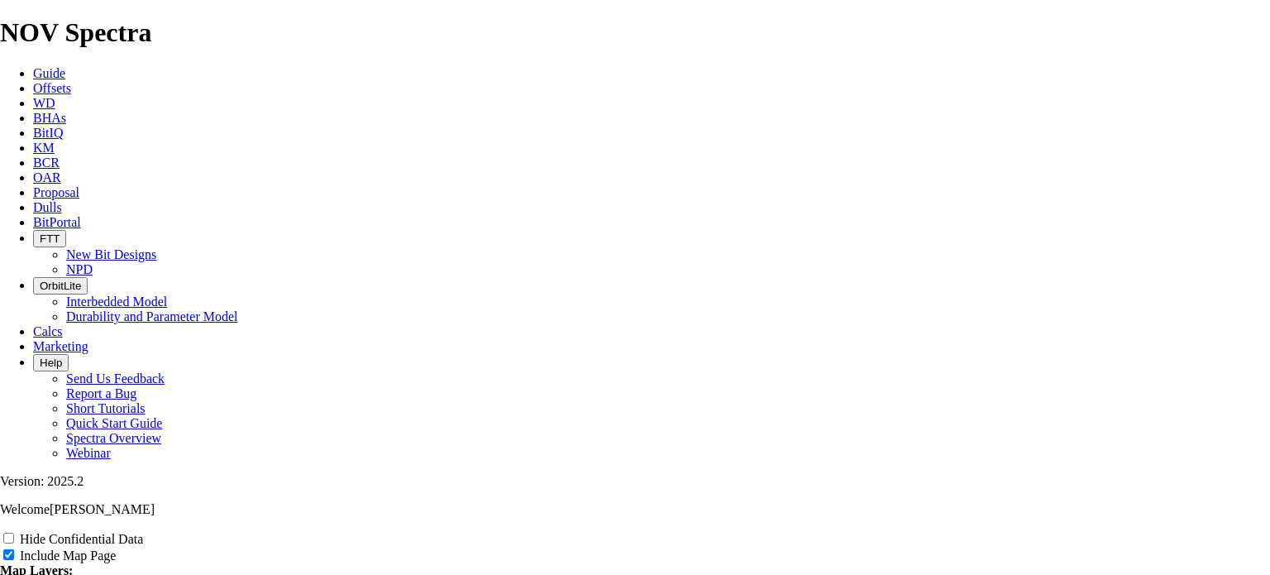
type input "1"
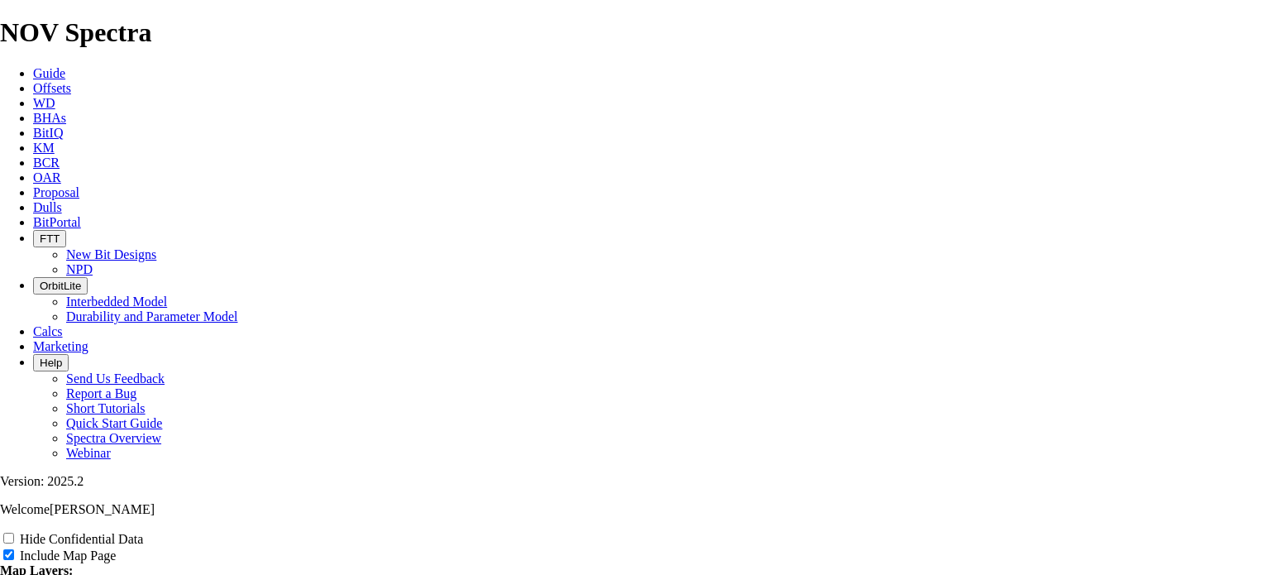
type input "1"
type input "12"
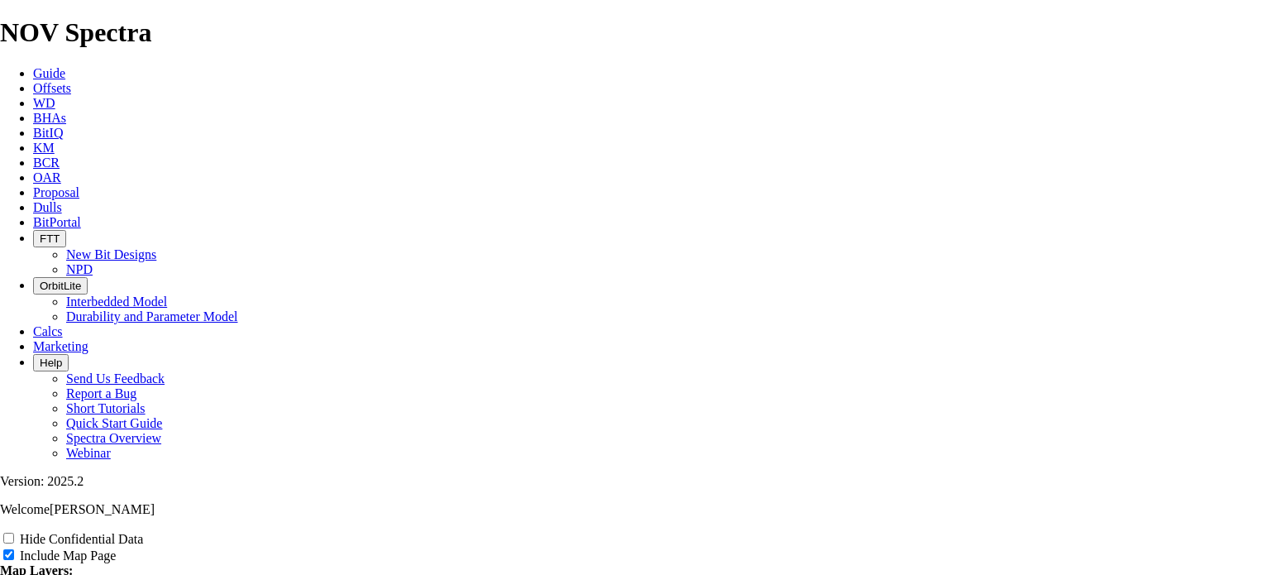
type input "12"
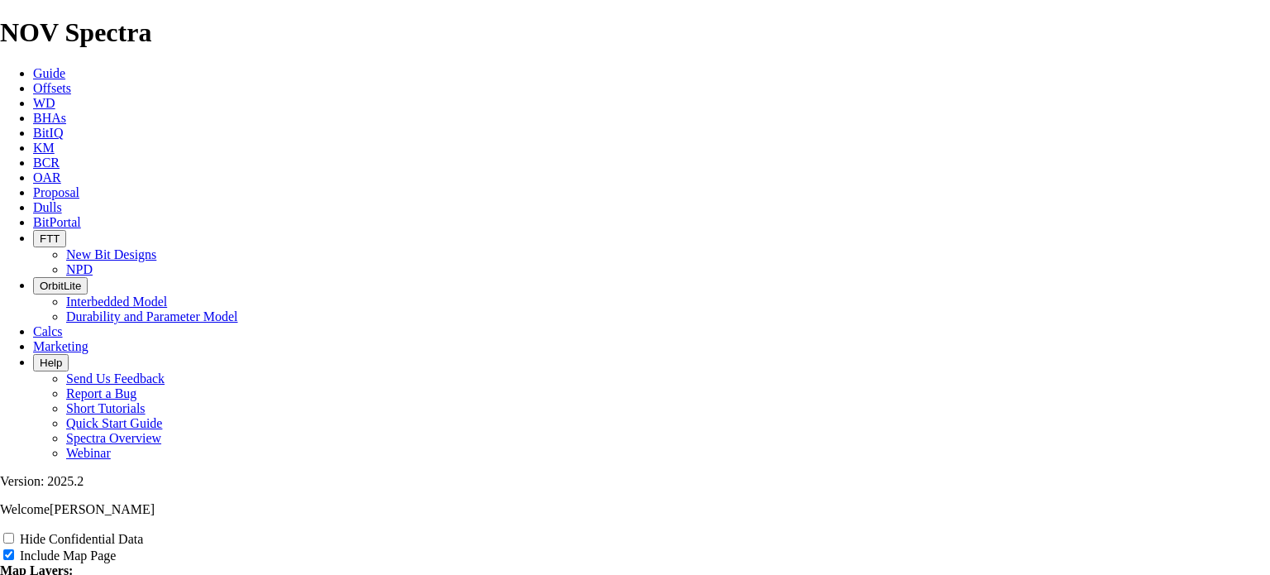
type input "12"
type input "12."
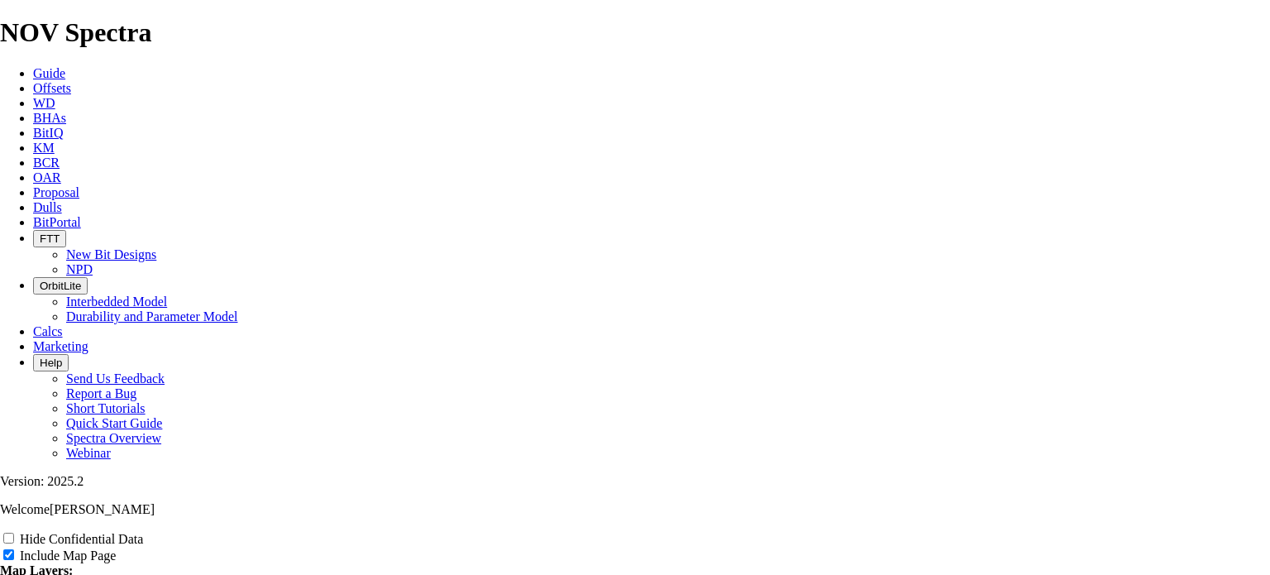
type input "12."
type input "12.2"
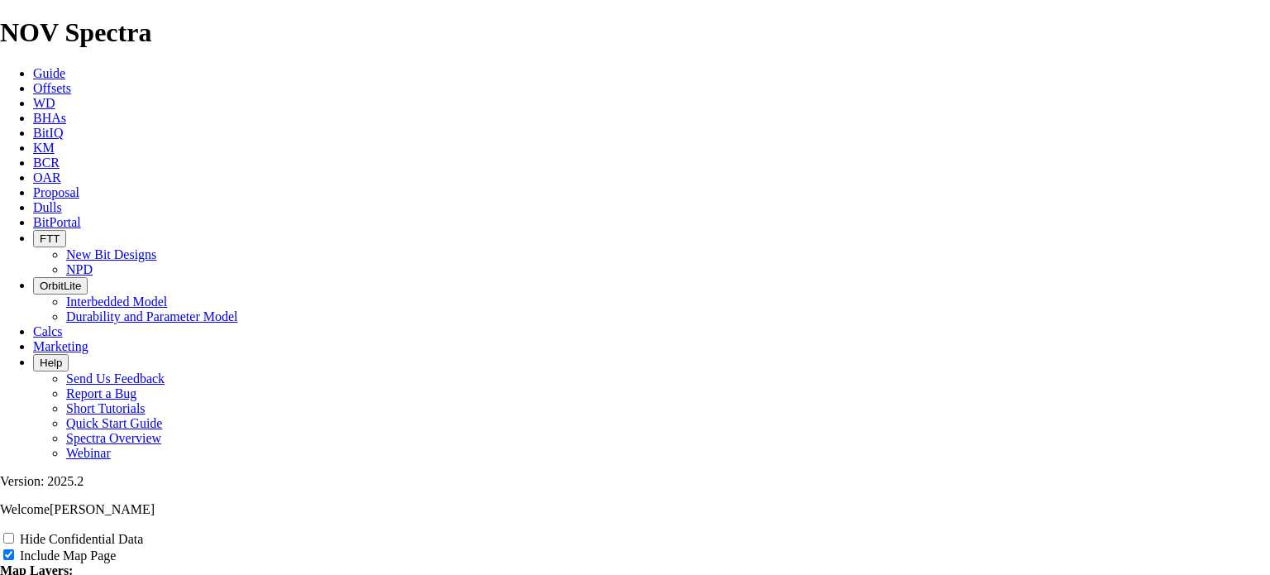
type input "12.2"
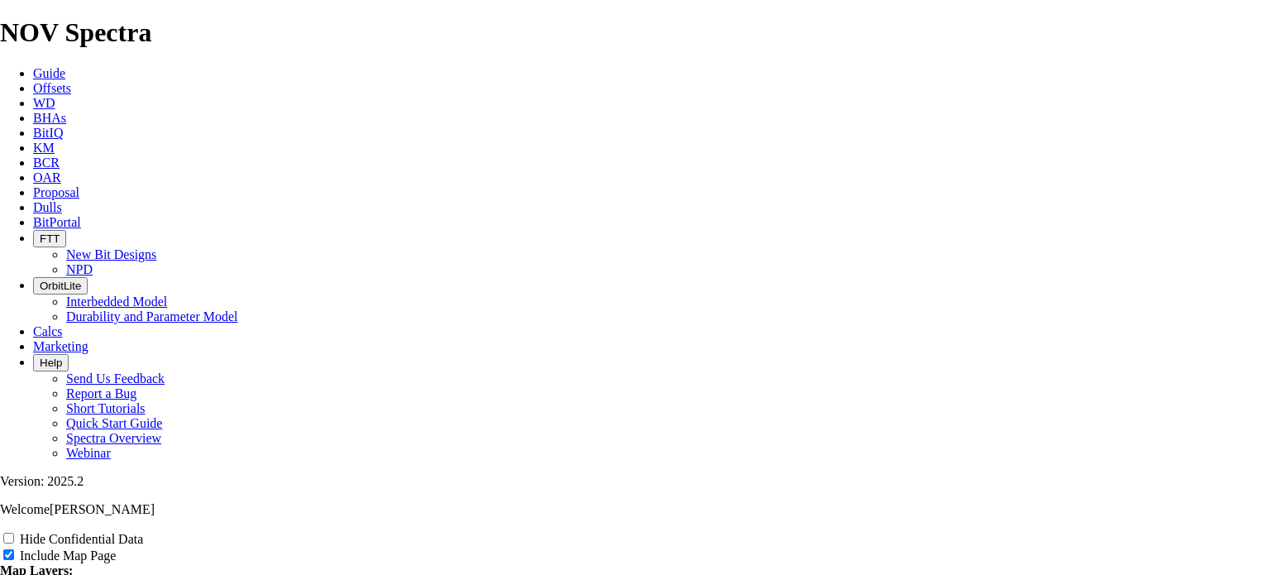
type input "12.25"
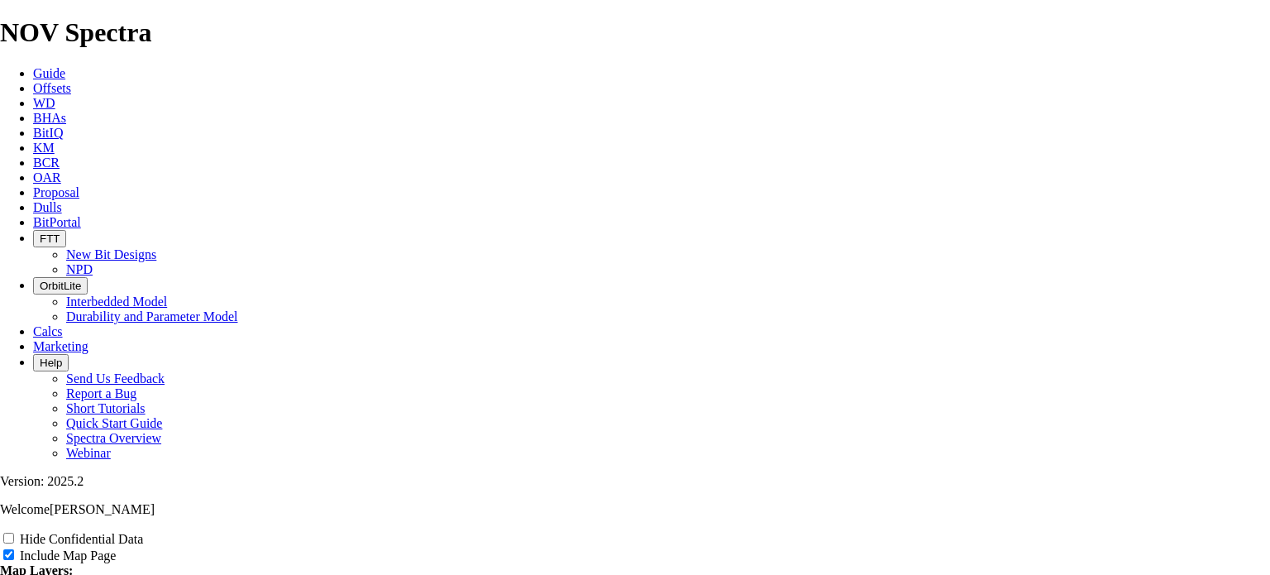
type input "12.25"
type input "12.25""
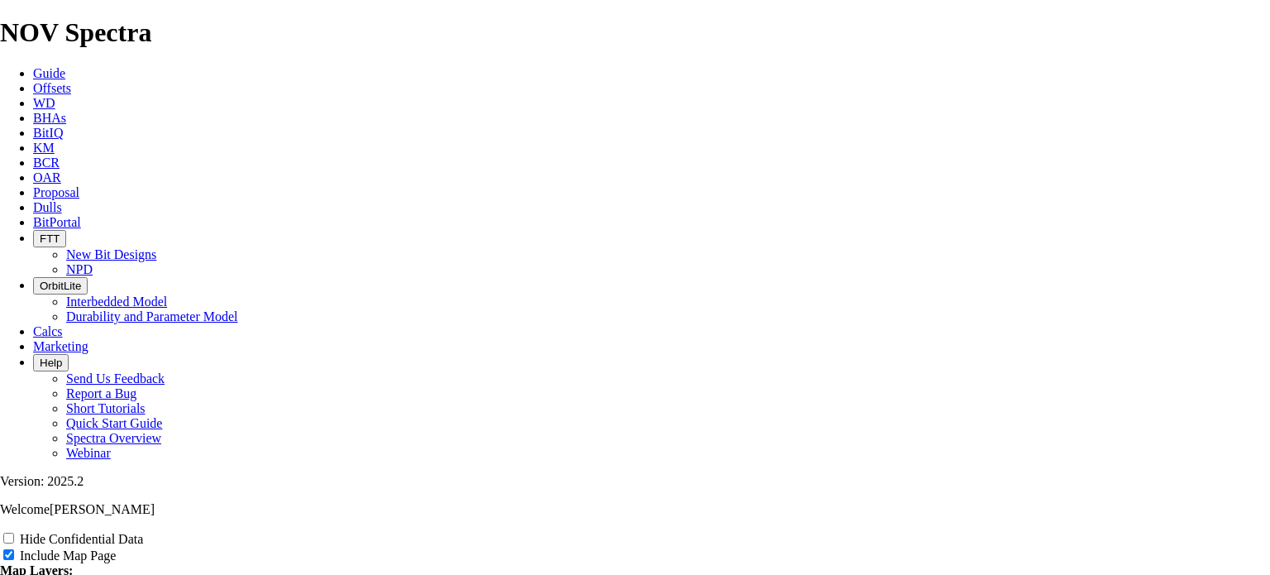
type input "12.25""
type input "12.25" T"
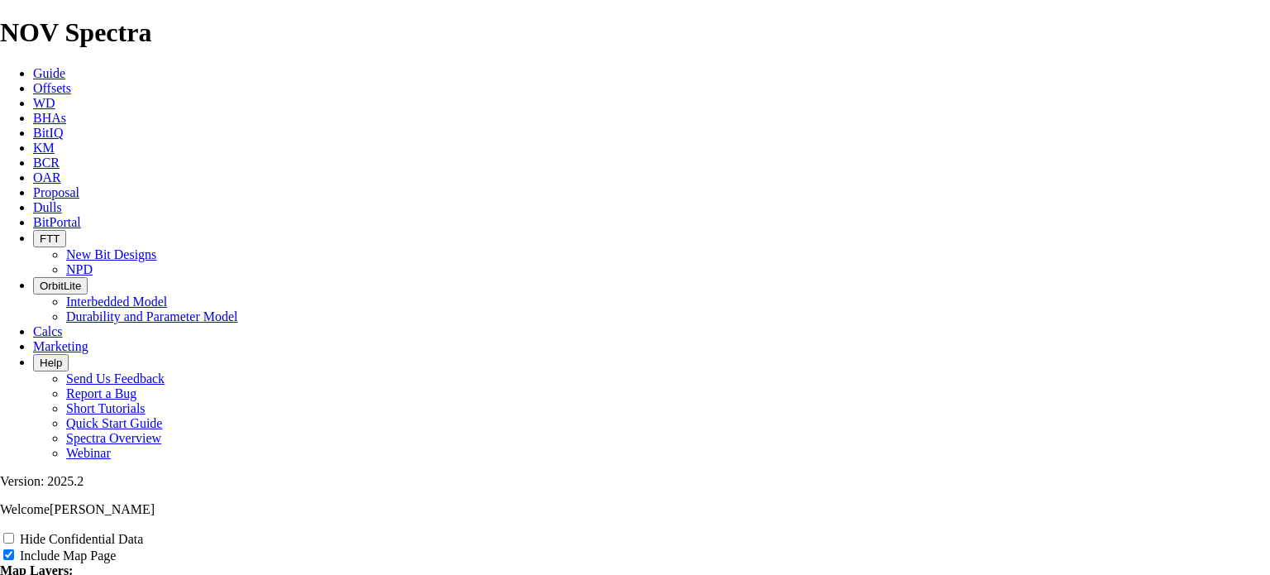
type input "12.25" T"
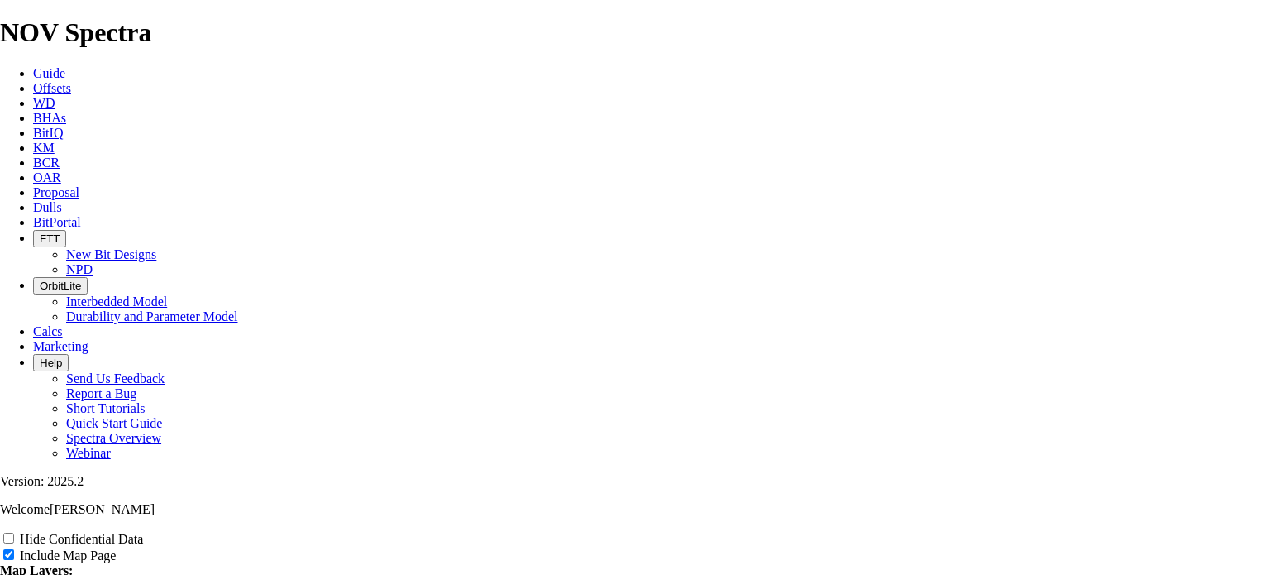
type input "12.25" T"
type input "12.25" TK"
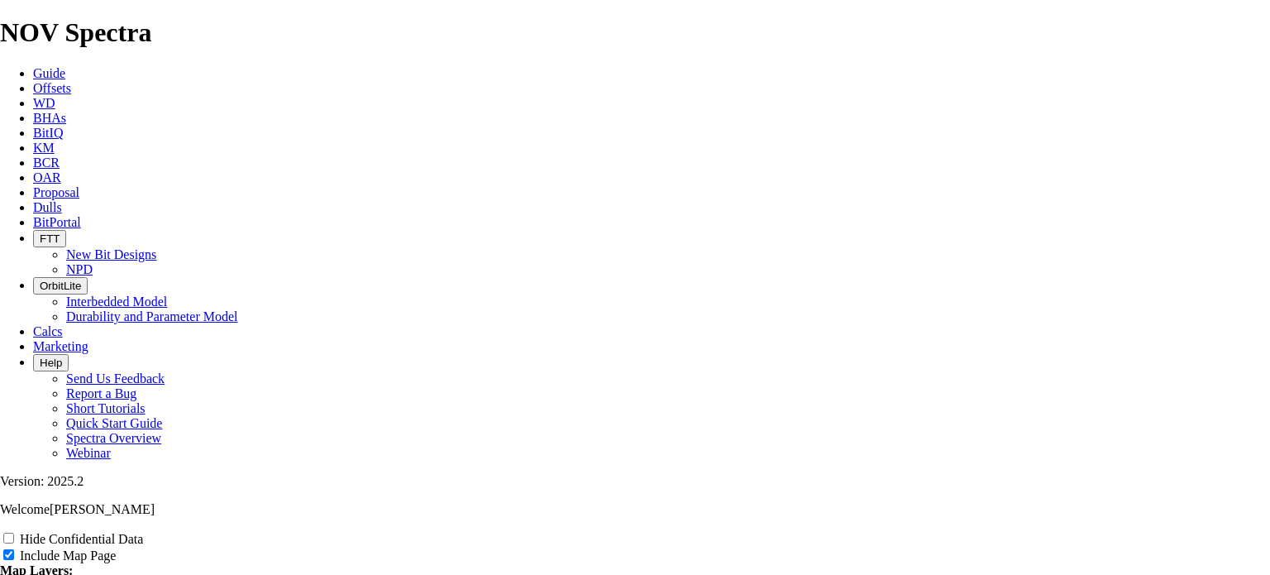
type input "12.25" TK"
